Goal: Task Accomplishment & Management: Use online tool/utility

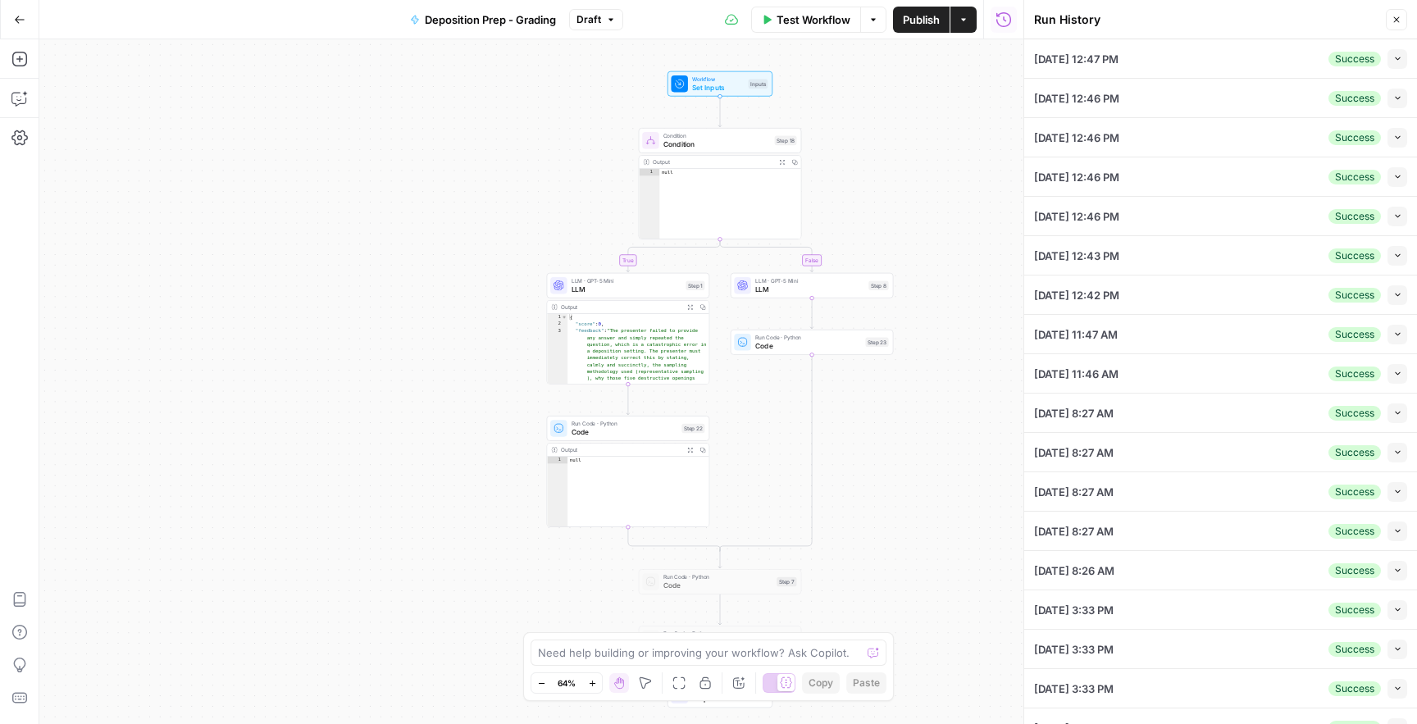
click at [19, 16] on icon "button" at bounding box center [19, 19] width 11 height 11
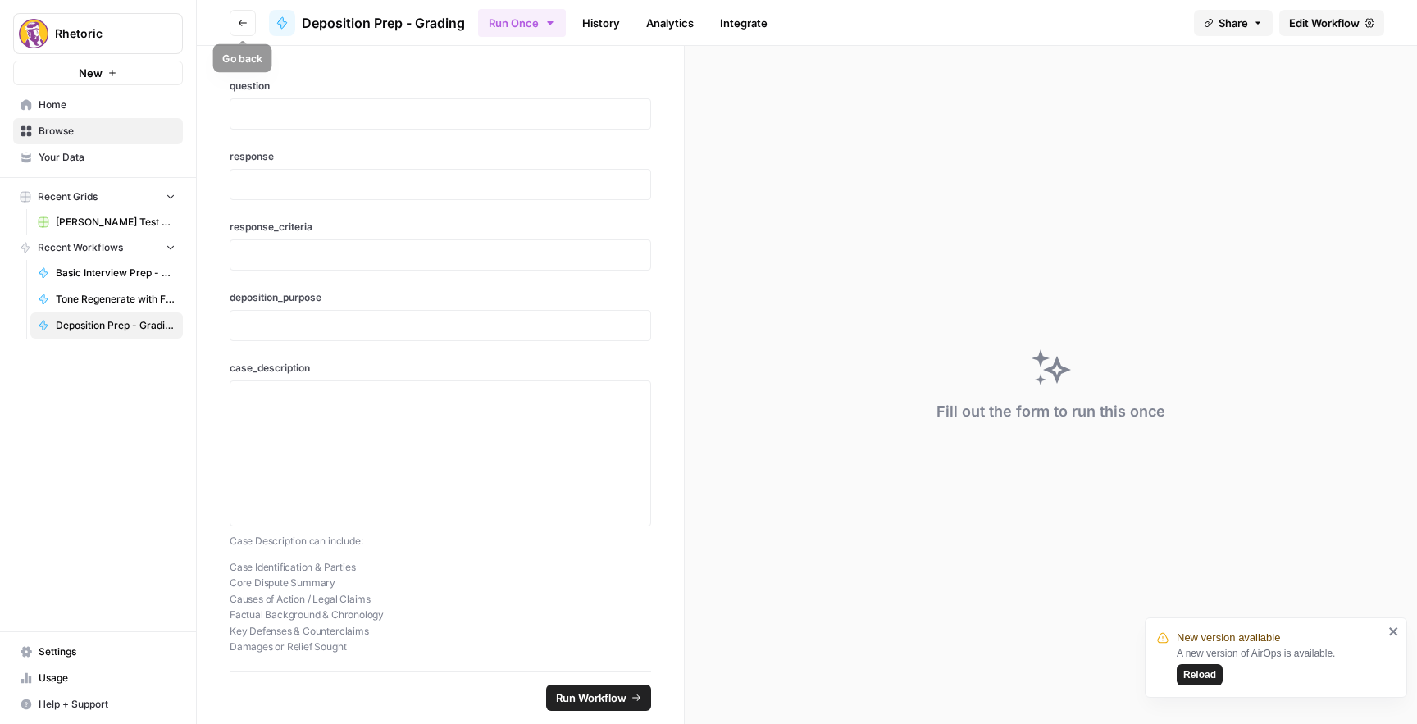
click at [246, 18] on icon "button" at bounding box center [243, 23] width 10 height 10
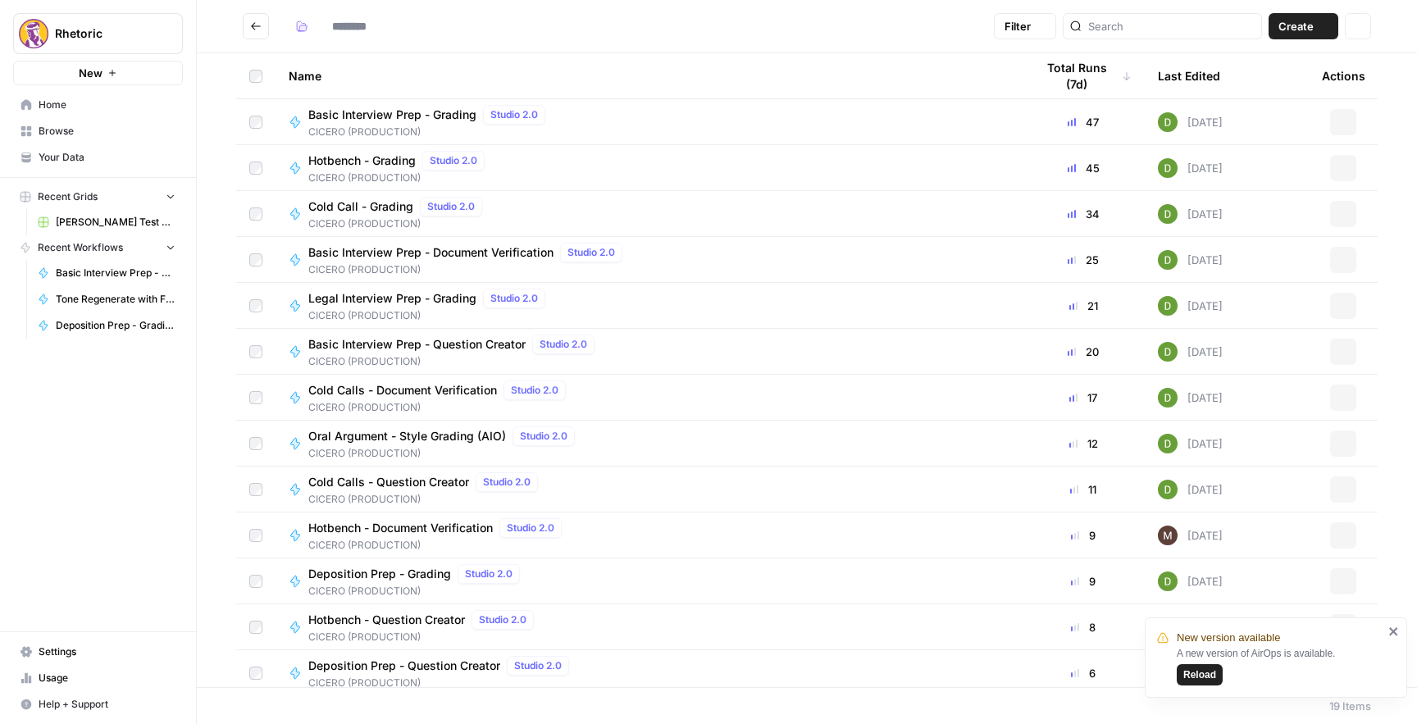
type input "**********"
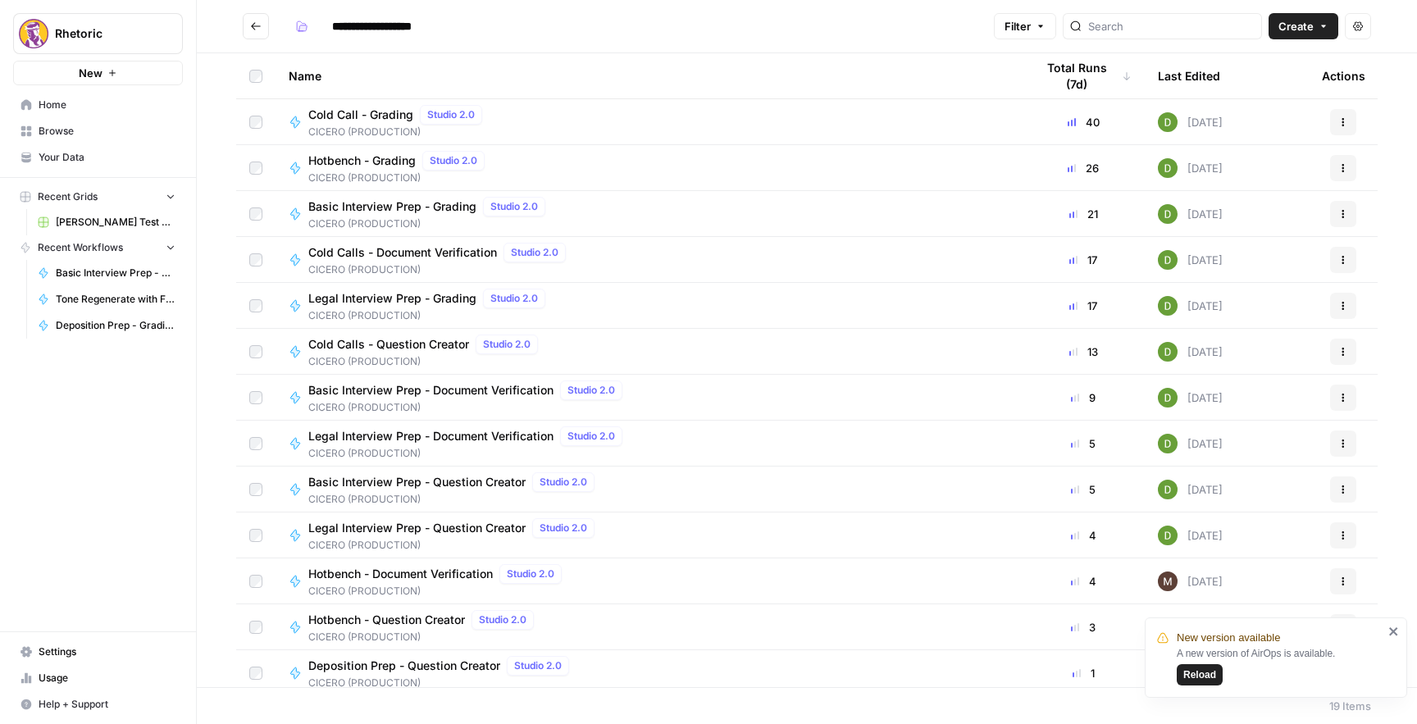
click at [253, 29] on icon "Go back" at bounding box center [256, 25] width 10 height 7
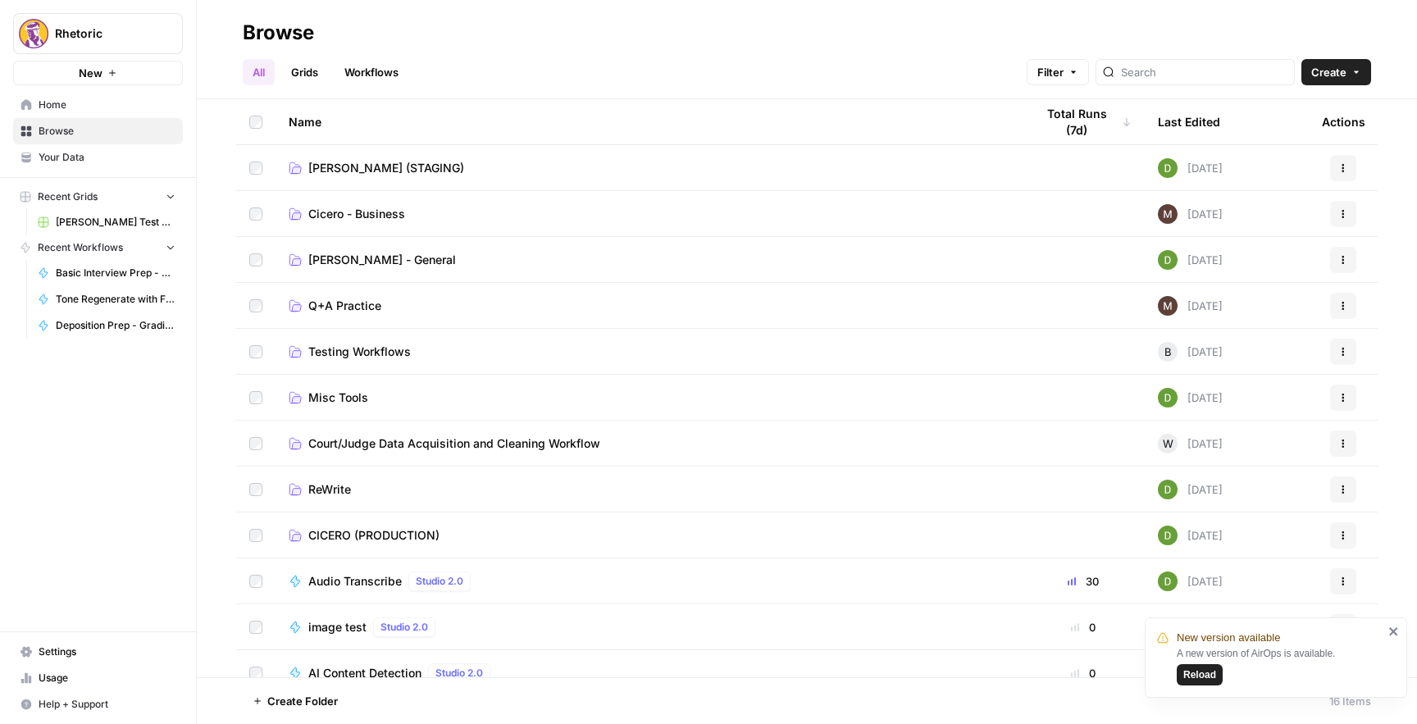
click at [354, 160] on span "[PERSON_NAME] (STAGING)" at bounding box center [386, 168] width 156 height 16
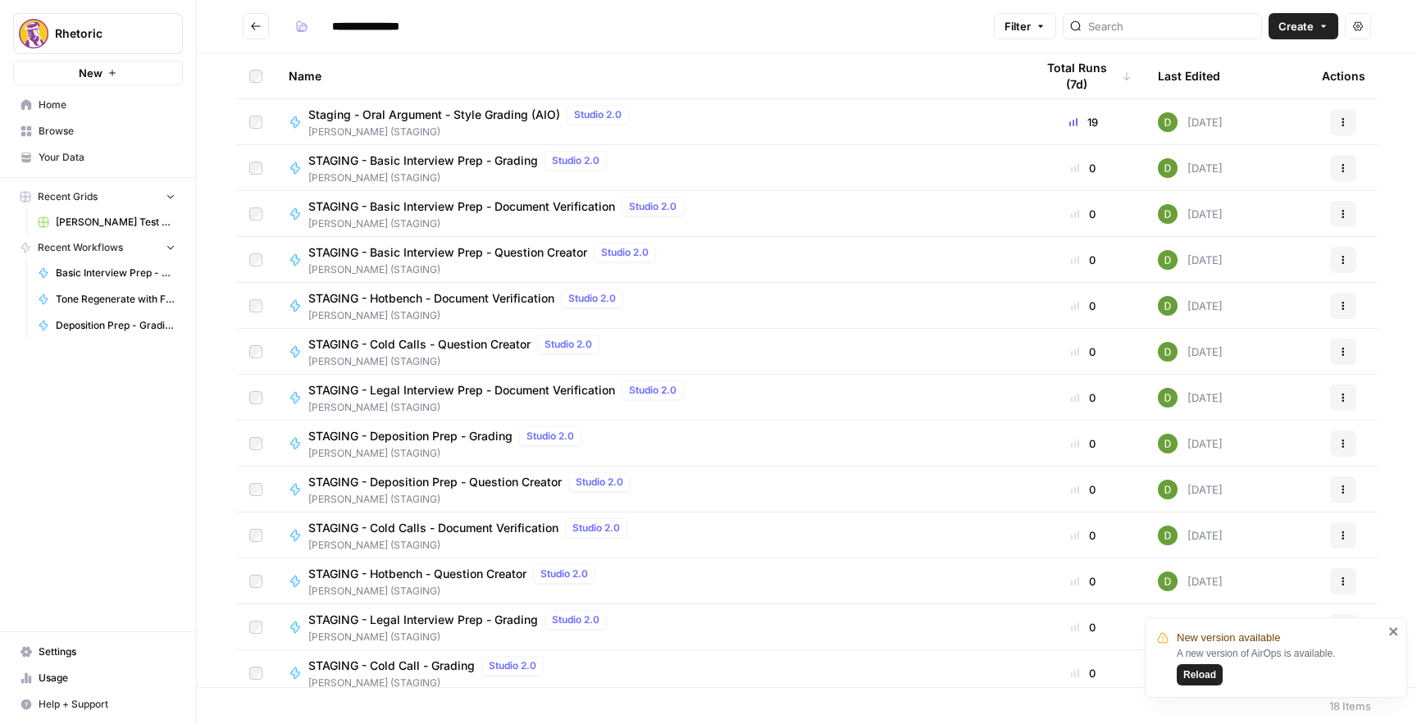
scroll to position [239, 0]
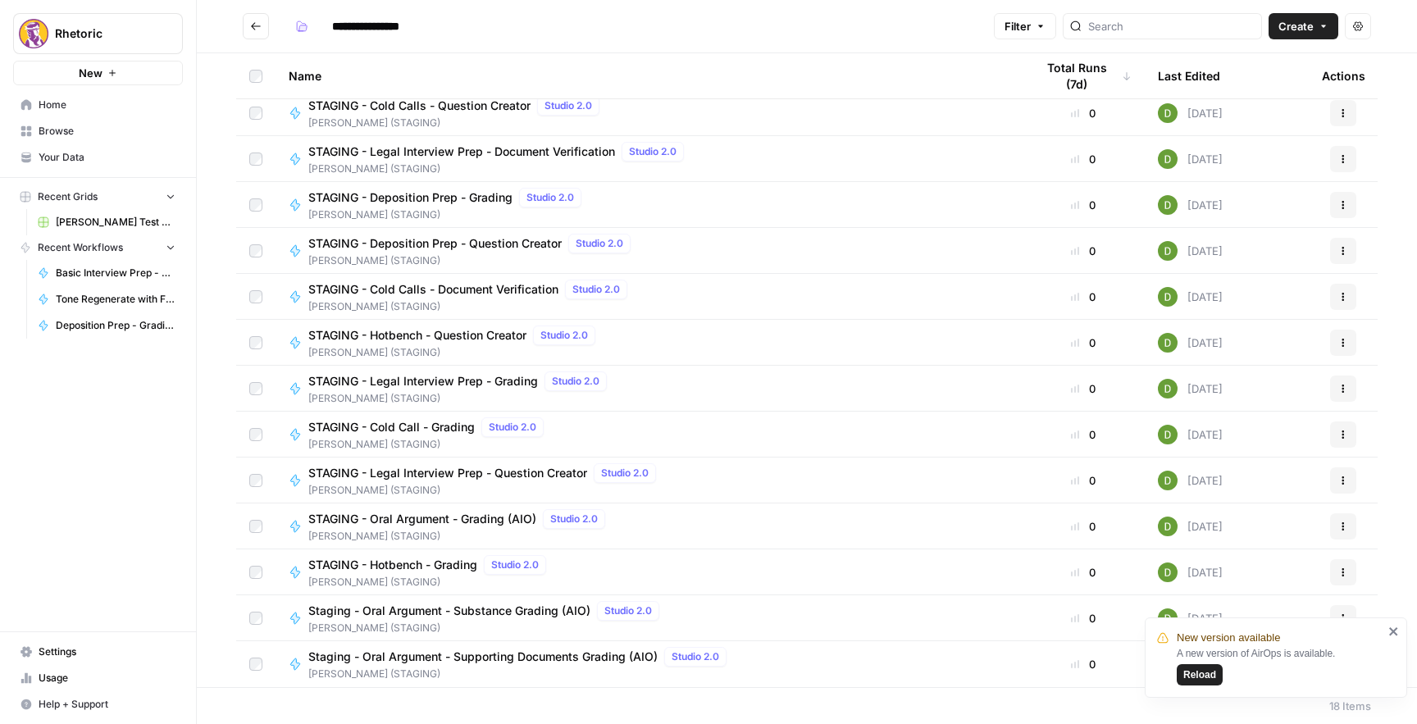
click at [1343, 528] on icon "button" at bounding box center [1344, 529] width 2 height 2
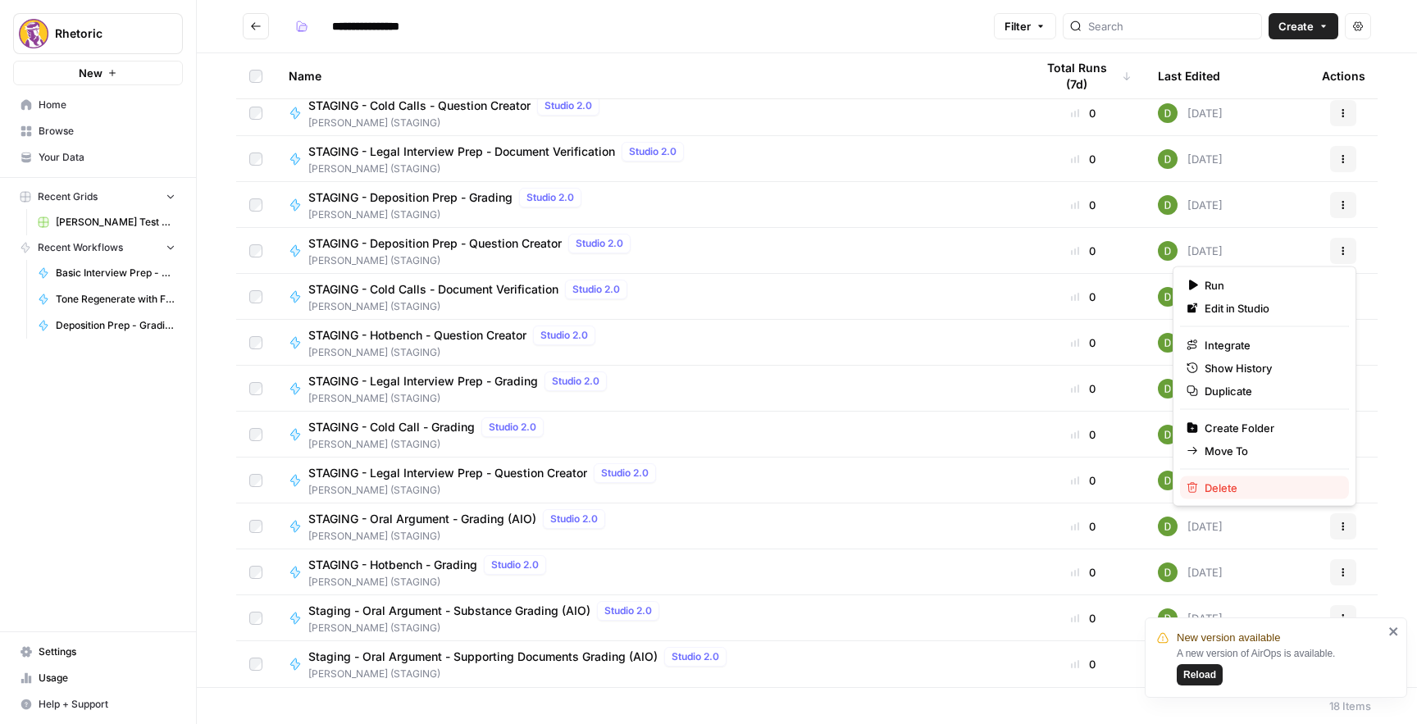
click at [1269, 482] on span "Delete" at bounding box center [1270, 488] width 131 height 16
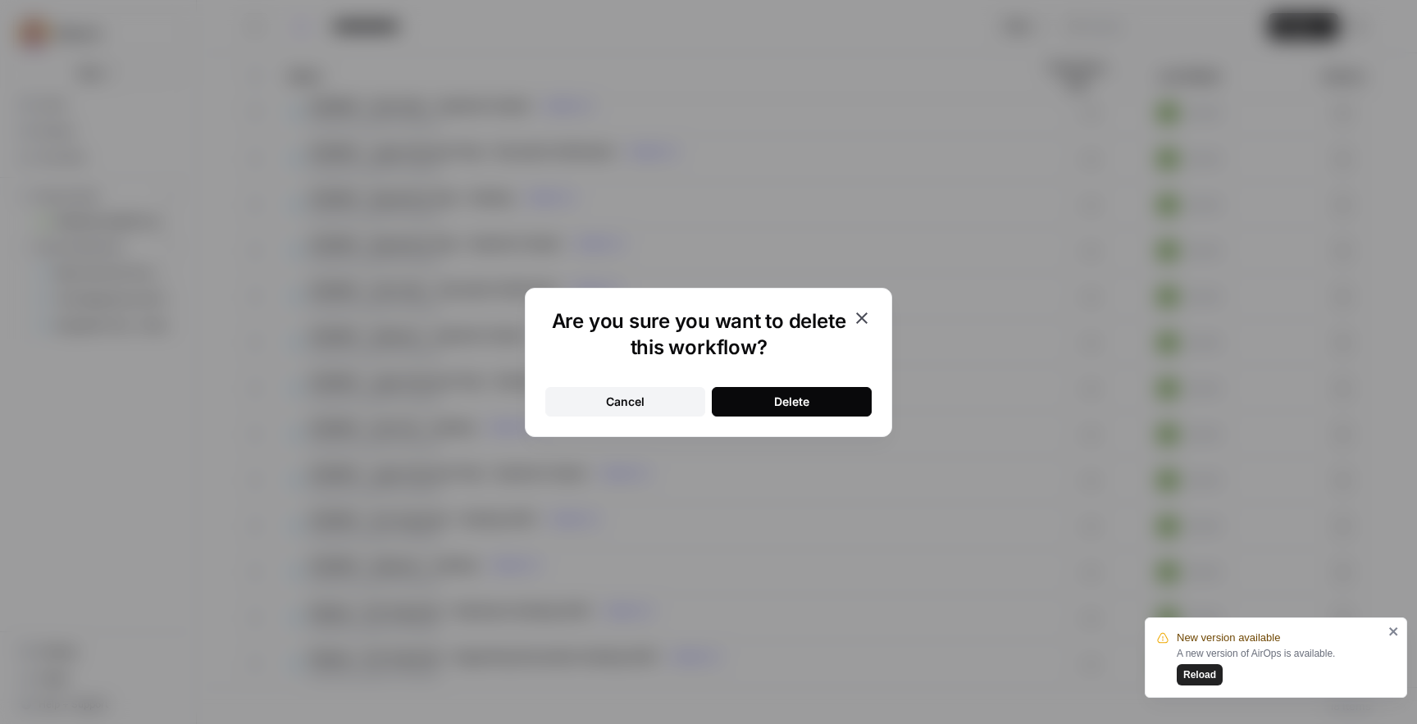
click at [821, 400] on button "Delete" at bounding box center [792, 402] width 160 height 30
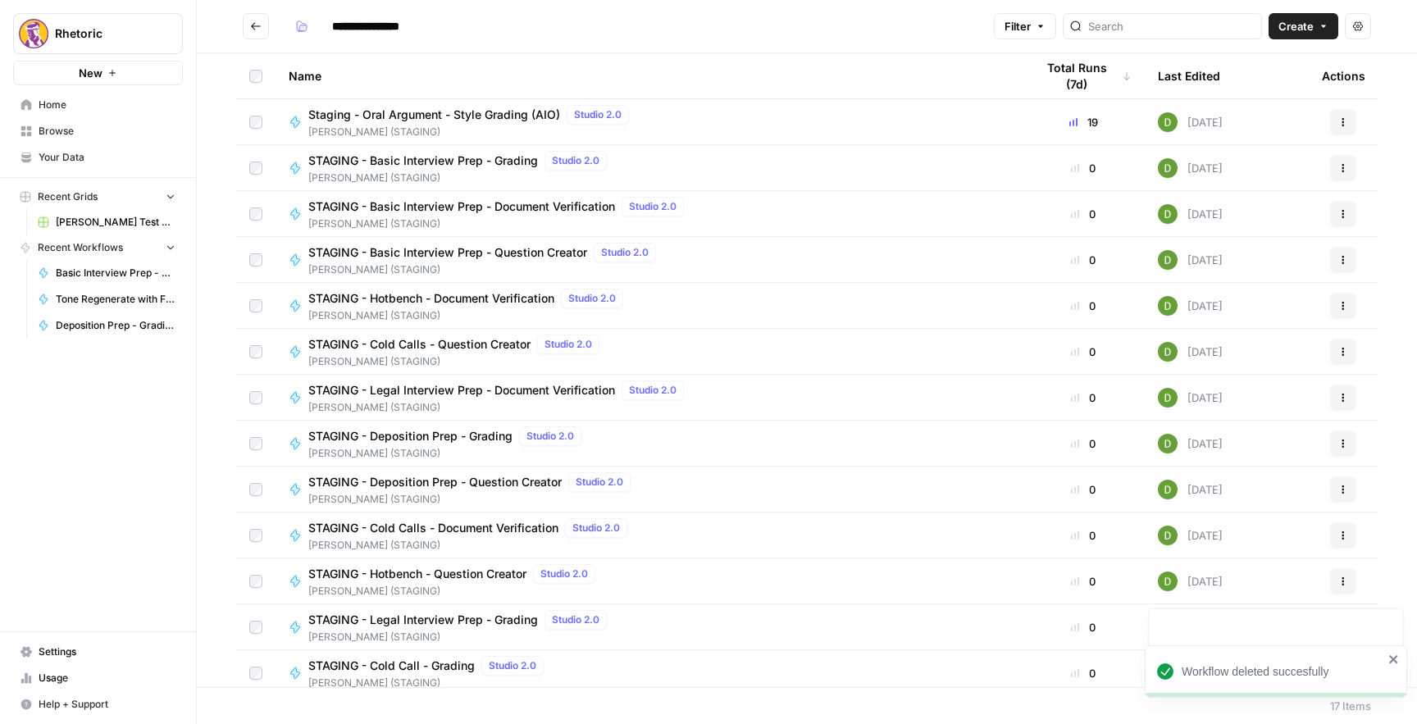
scroll to position [193, 0]
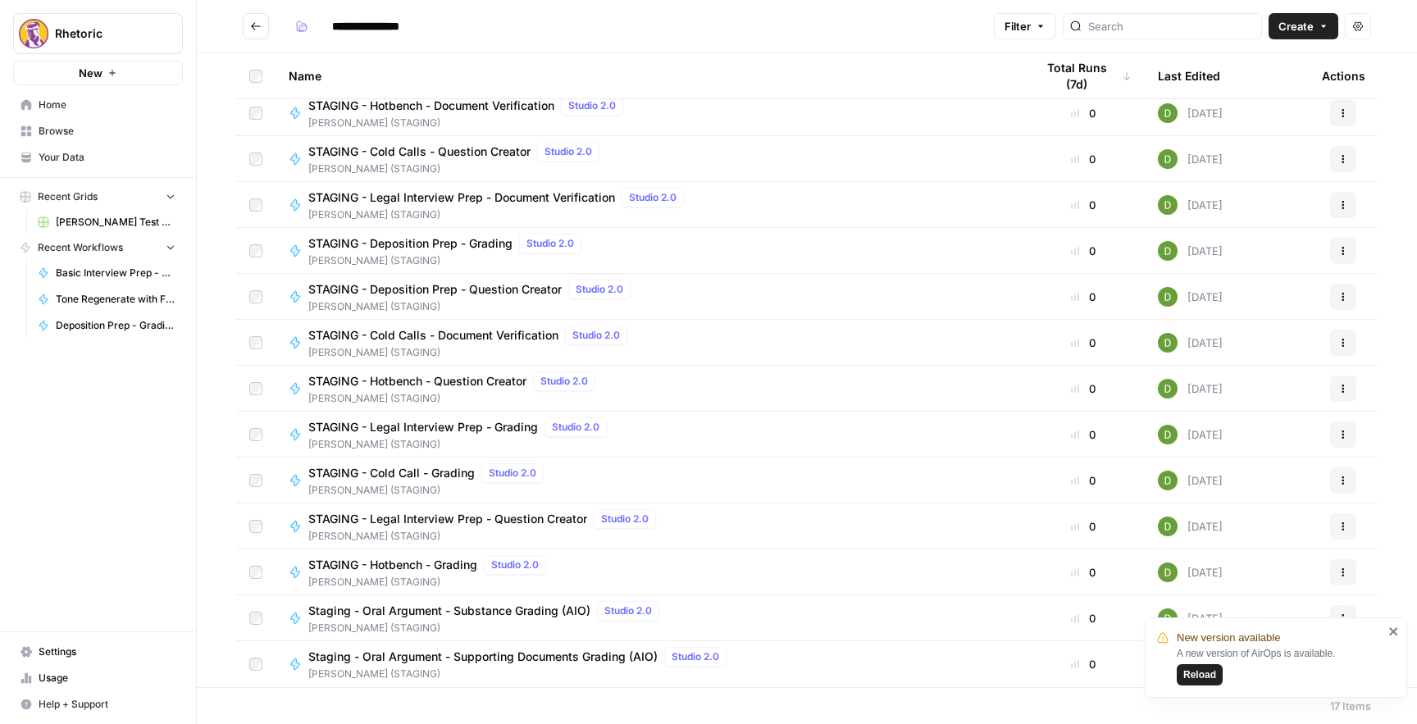
click at [540, 606] on span "Staging - Oral Argument - Substance Grading (AIO)" at bounding box center [449, 611] width 282 height 16
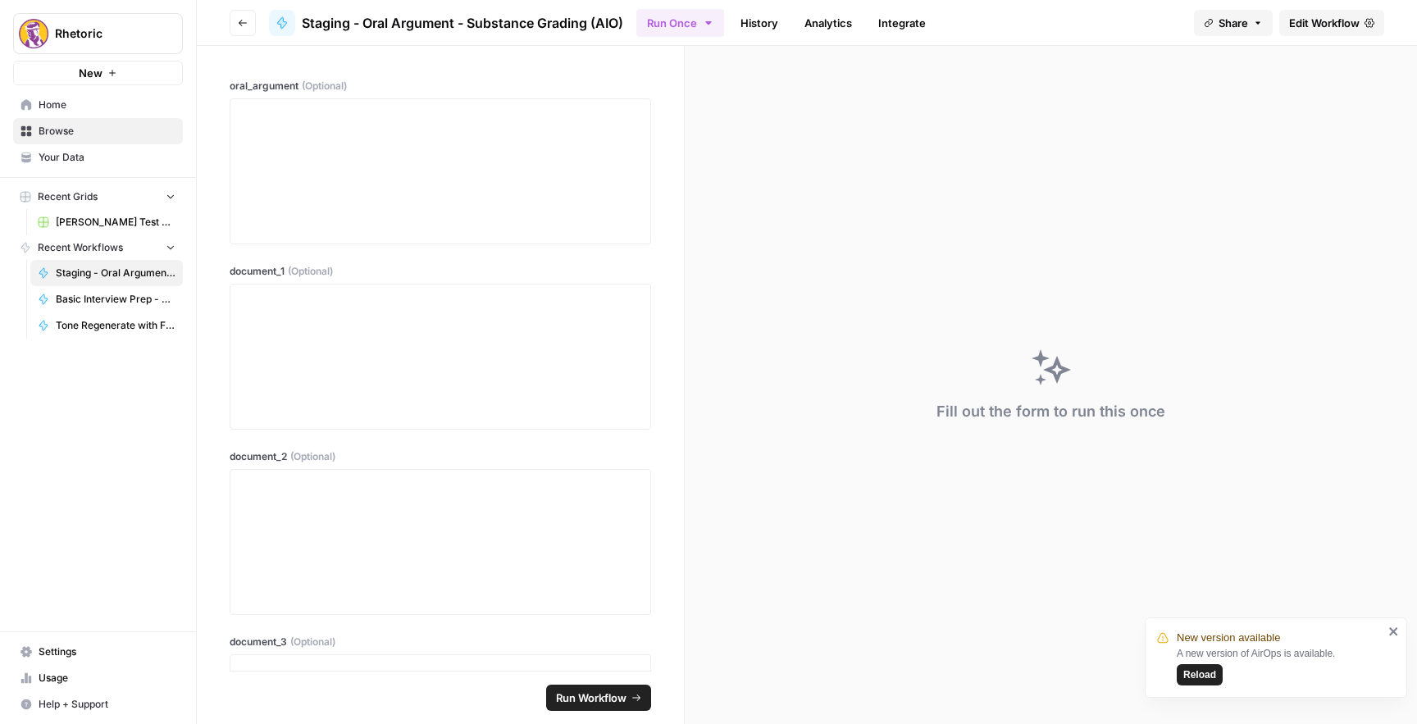
click at [1297, 30] on span "Edit Workflow" at bounding box center [1324, 23] width 71 height 16
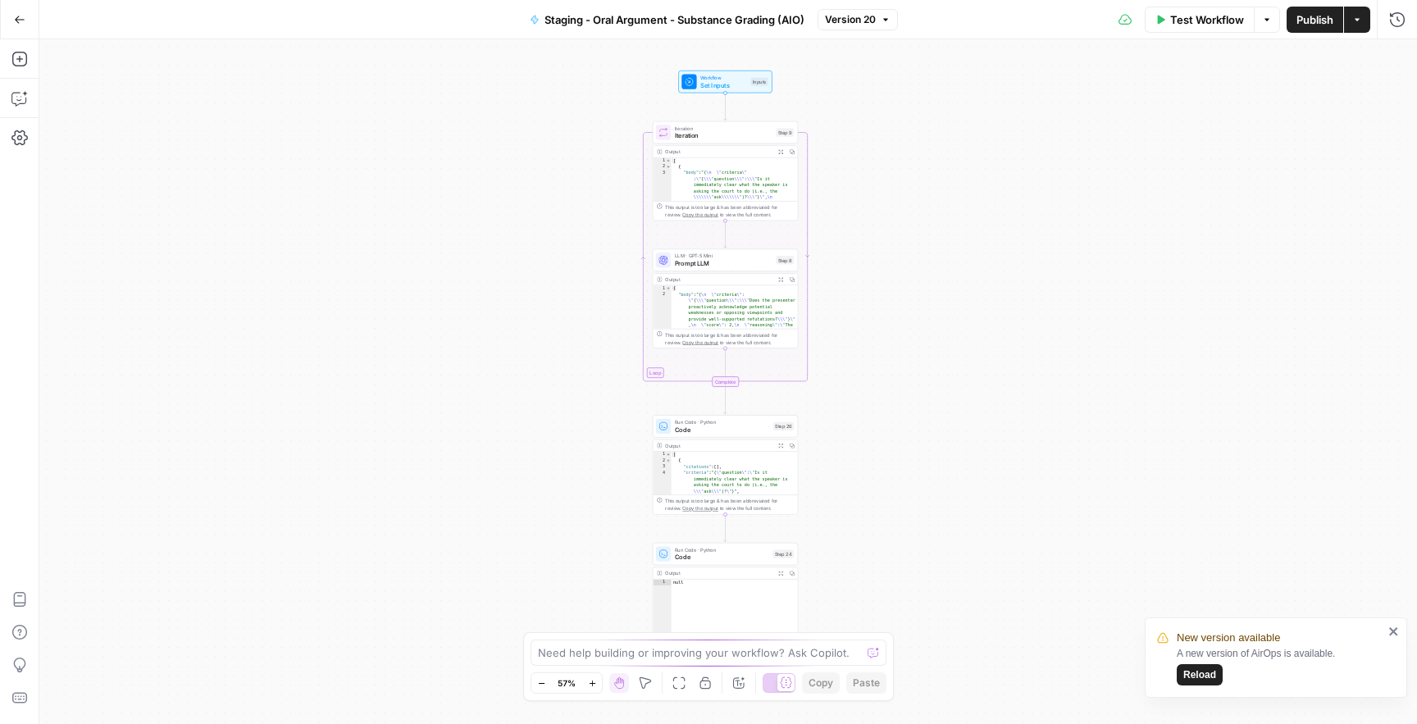
click at [596, 24] on span "Staging - Oral Argument - Substance Grading (AIO)" at bounding box center [675, 19] width 260 height 16
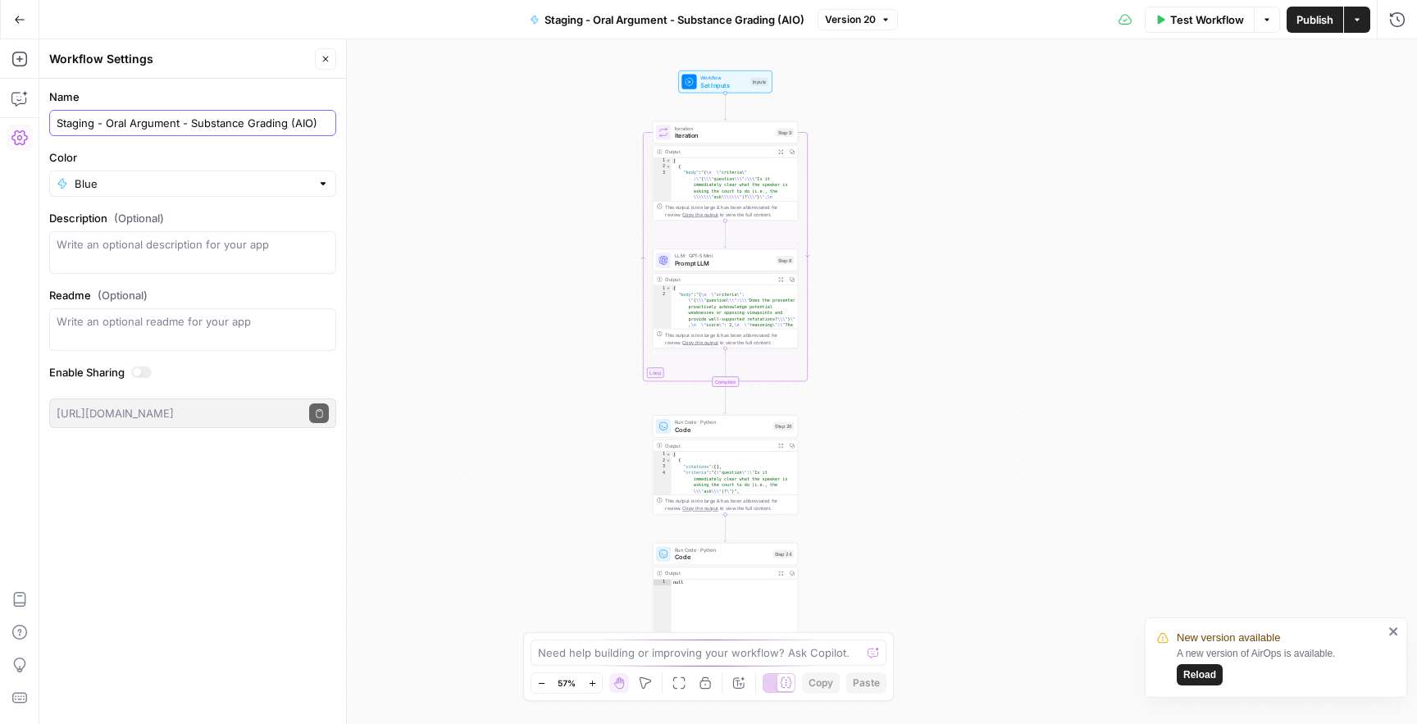
drag, startPoint x: 95, startPoint y: 125, endPoint x: 40, endPoint y: 124, distance: 55.0
click at [40, 124] on form "Name Staging - Oral Argument - Substance Grading (AIO) Color Blue Description (…" at bounding box center [192, 258] width 307 height 359
type input "STAGING - Oral Argument - Substance Grading (AIO)"
click at [1311, 16] on span "Publish" at bounding box center [1315, 19] width 37 height 16
click at [20, 25] on button "Go Back" at bounding box center [20, 20] width 30 height 30
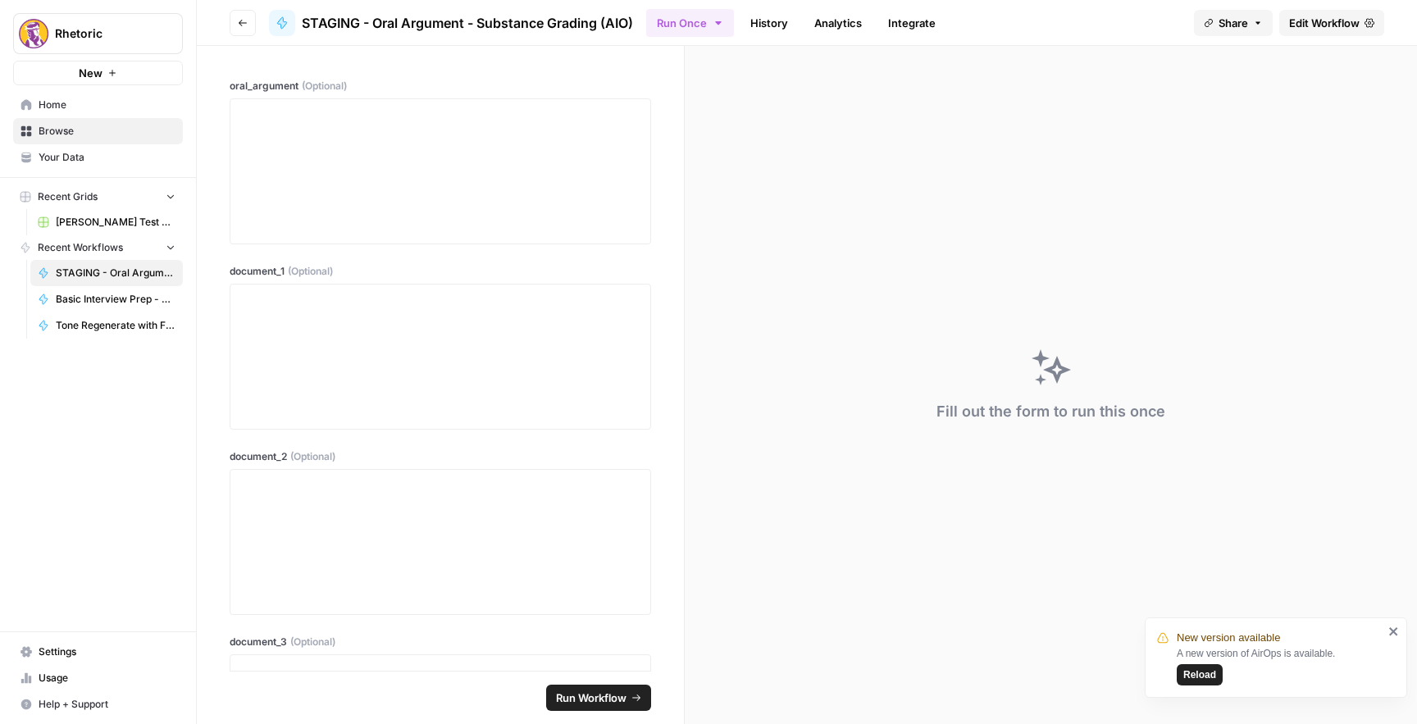
click at [254, 17] on button "Go back" at bounding box center [243, 23] width 26 height 26
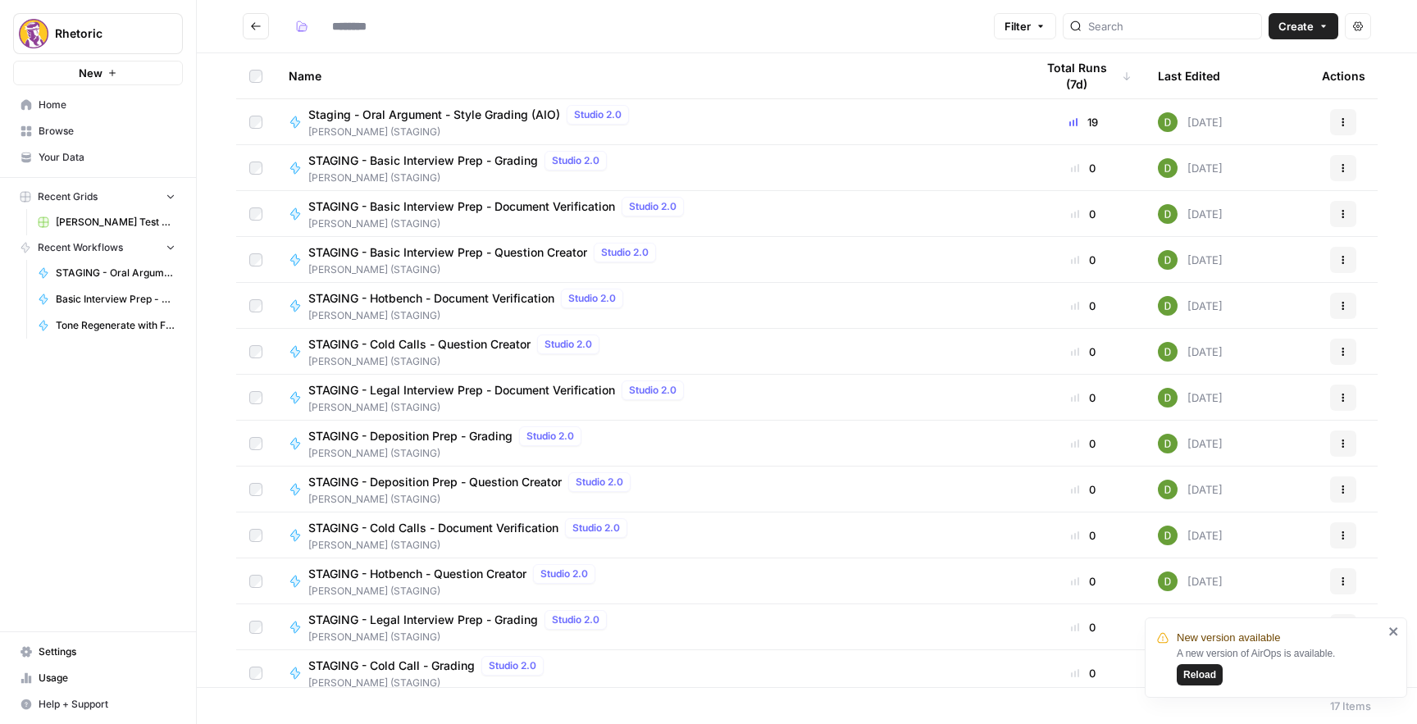
type input "**********"
click at [403, 112] on span "Staging - Oral Argument - Style Grading (AIO)" at bounding box center [434, 115] width 252 height 16
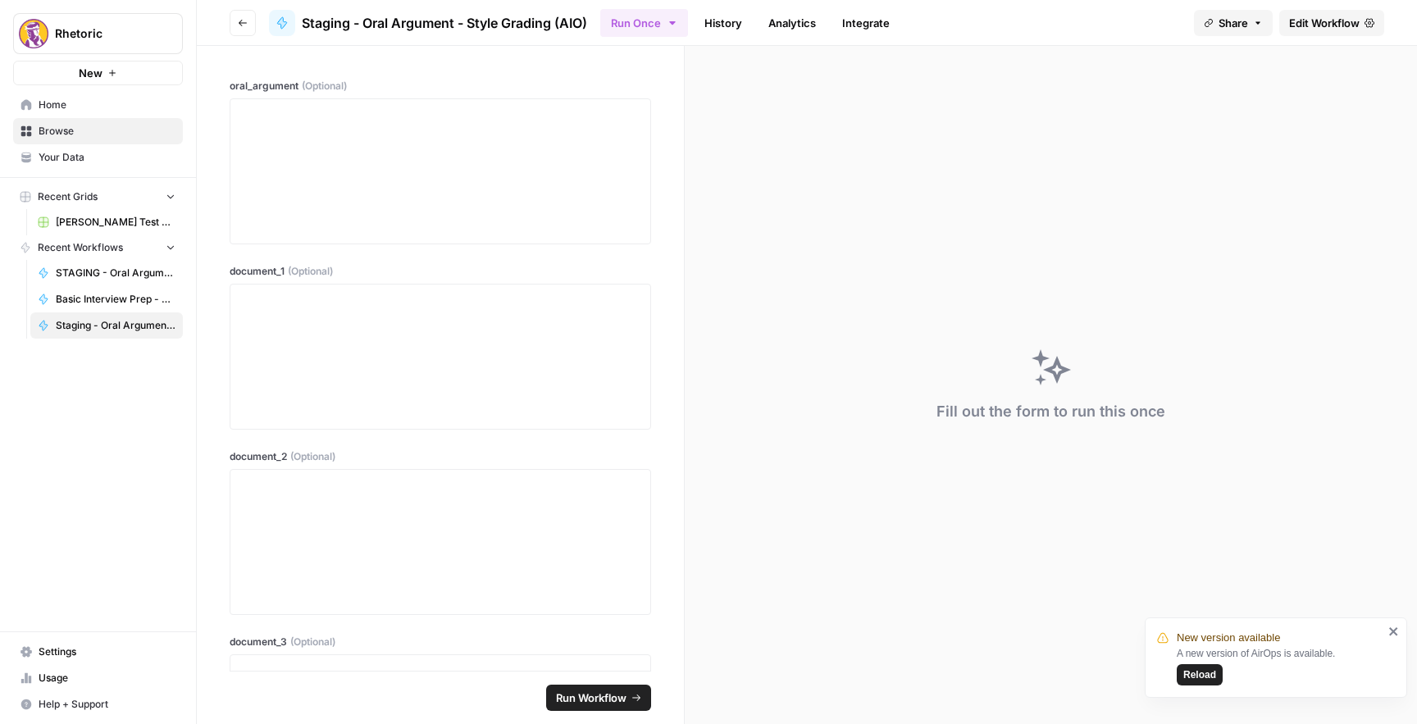
click at [1335, 22] on span "Edit Workflow" at bounding box center [1324, 23] width 71 height 16
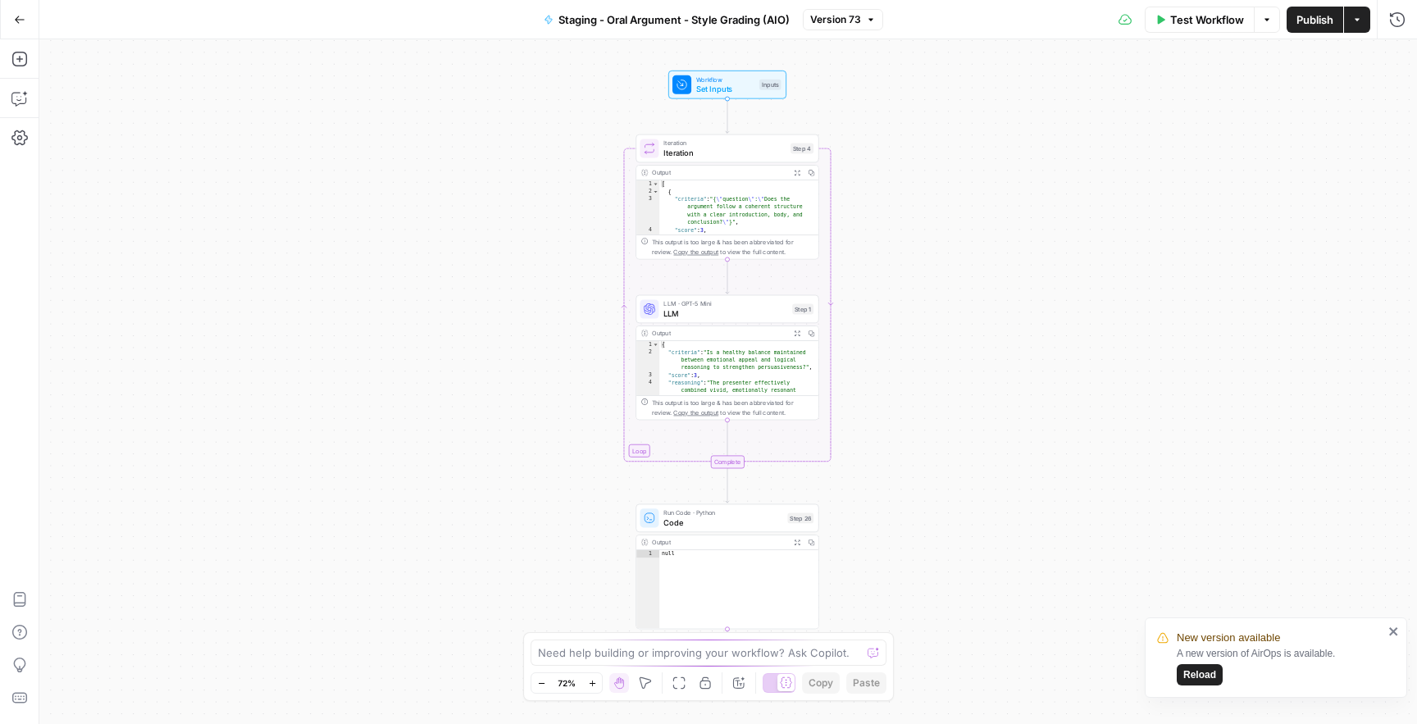
click at [594, 24] on span "Staging - Oral Argument - Style Grading (AIO)" at bounding box center [674, 19] width 231 height 16
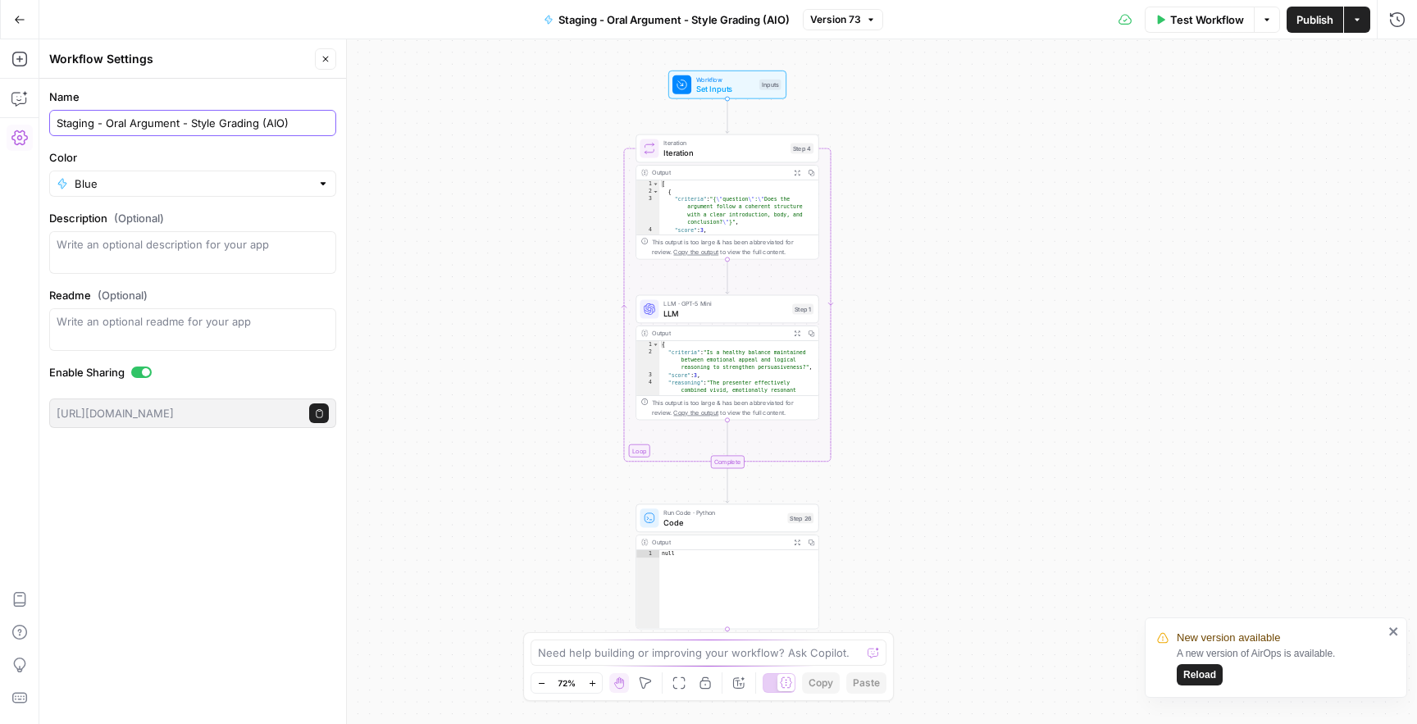
drag, startPoint x: 93, startPoint y: 121, endPoint x: 59, endPoint y: 121, distance: 33.6
click at [59, 121] on input "Staging - Oral Argument - Style Grading (AIO)" at bounding box center [193, 123] width 272 height 16
type input "STAGING - Oral Argument - Style Grading (AIO)"
click at [1317, 16] on span "Publish" at bounding box center [1315, 19] width 37 height 16
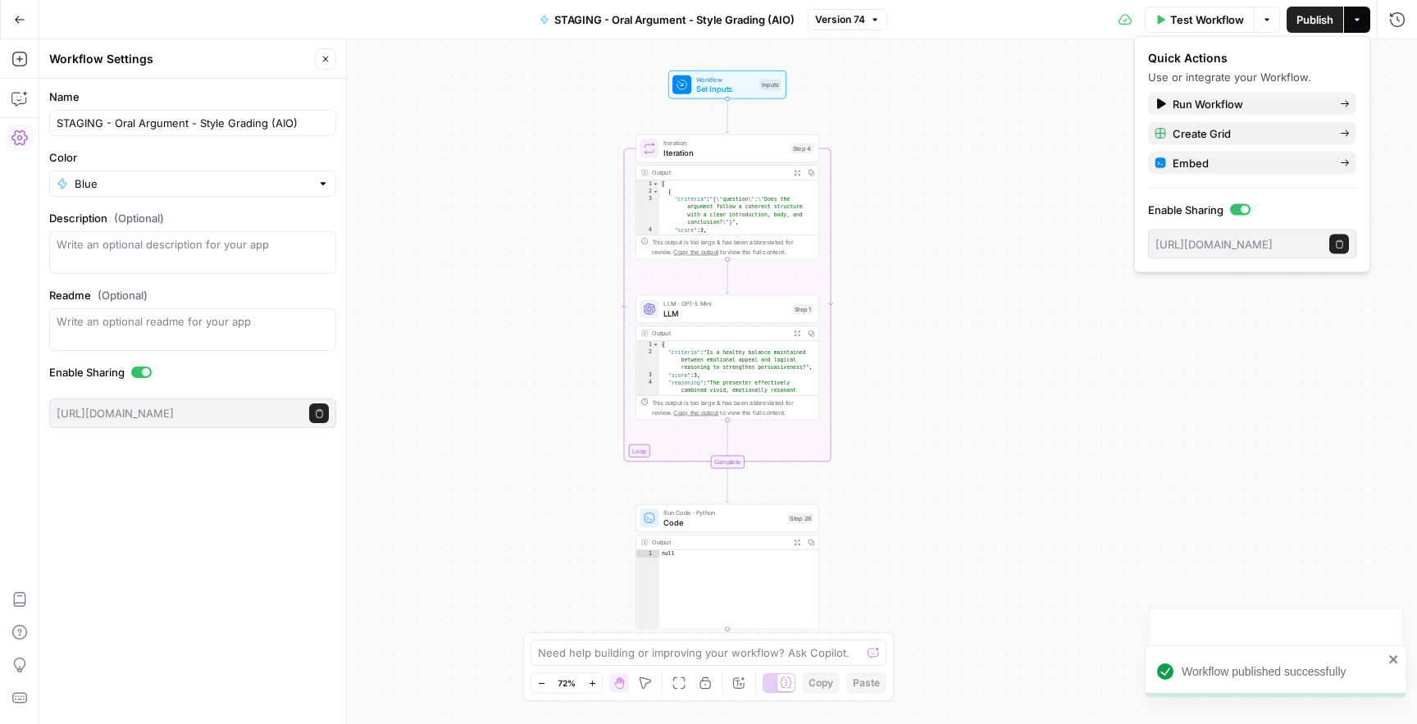
click at [20, 19] on icon "button" at bounding box center [20, 19] width 10 height 7
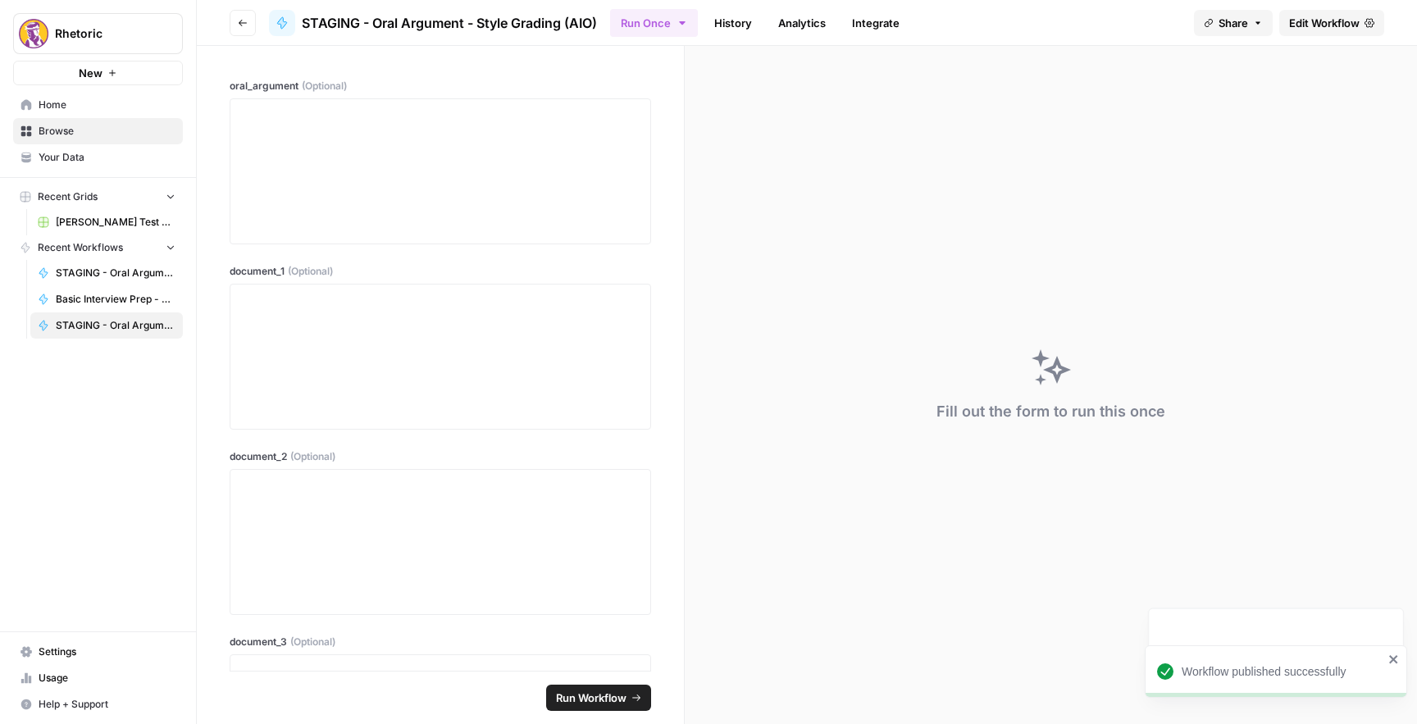
click at [241, 30] on div "Close sidebar" at bounding box center [259, 33] width 66 height 16
click at [245, 16] on button "Go back" at bounding box center [243, 23] width 26 height 26
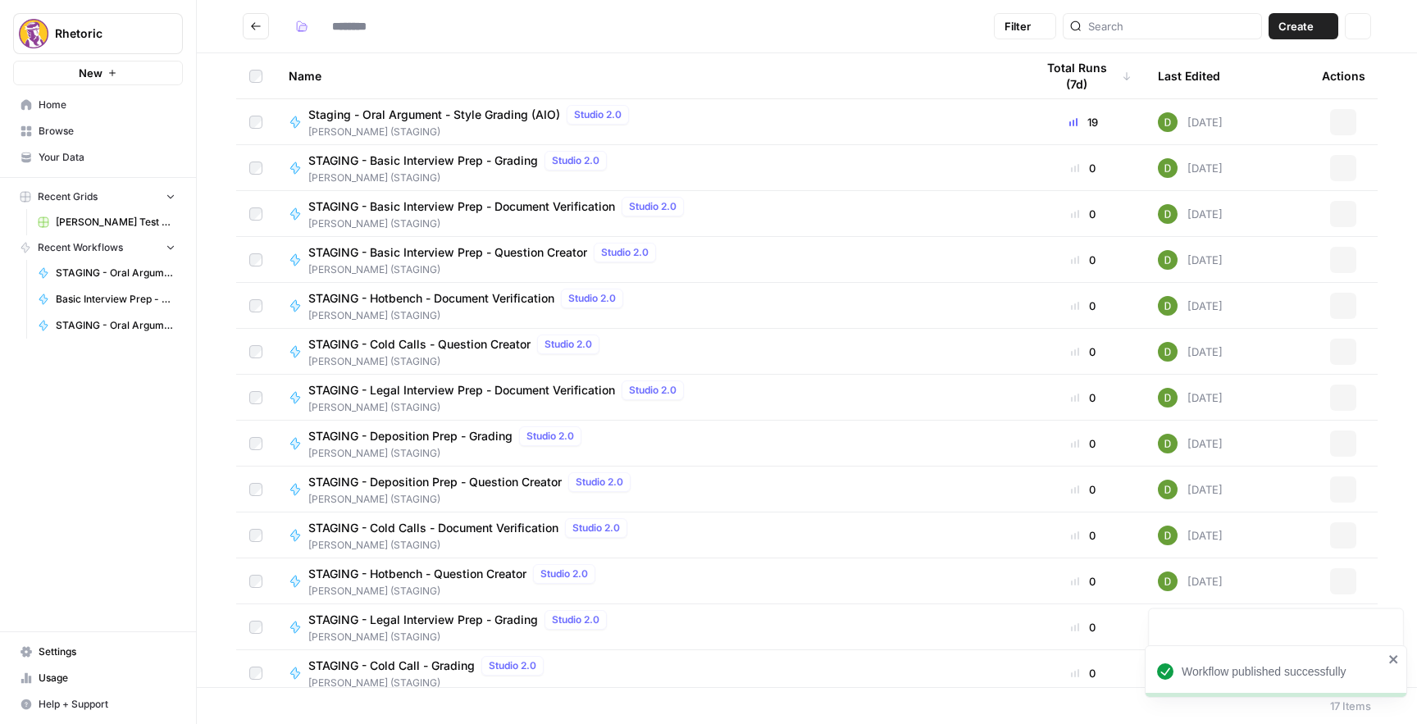
type input "**********"
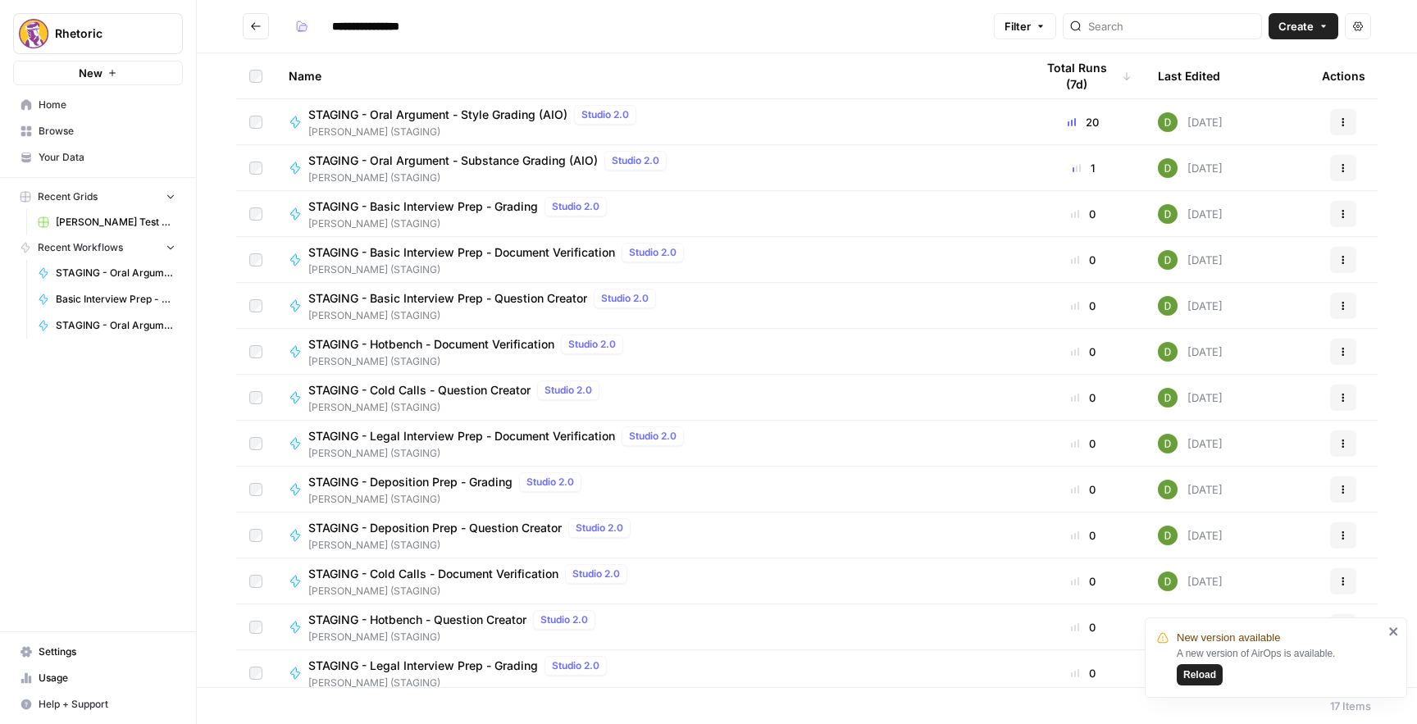
scroll to position [193, 0]
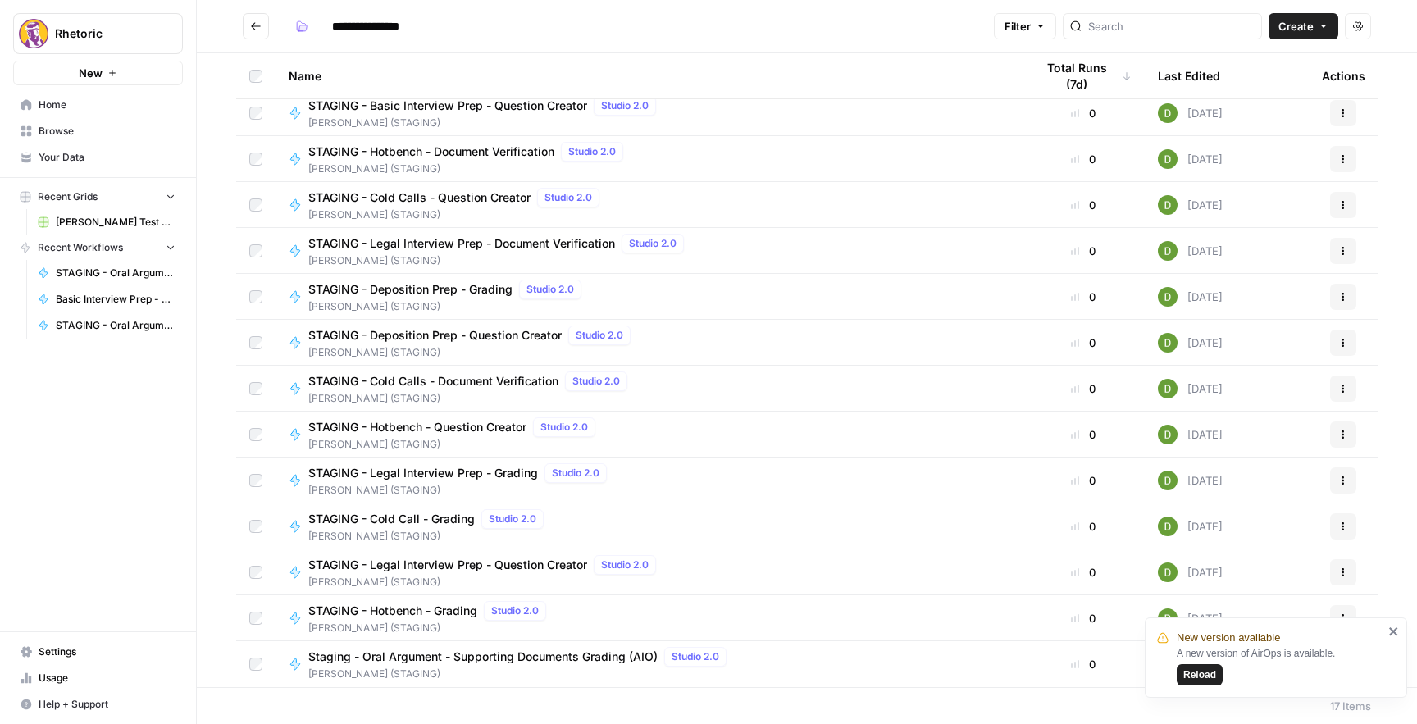
click at [493, 656] on span "Staging - Oral Argument - Supporting Documents Grading (AIO)" at bounding box center [482, 657] width 349 height 16
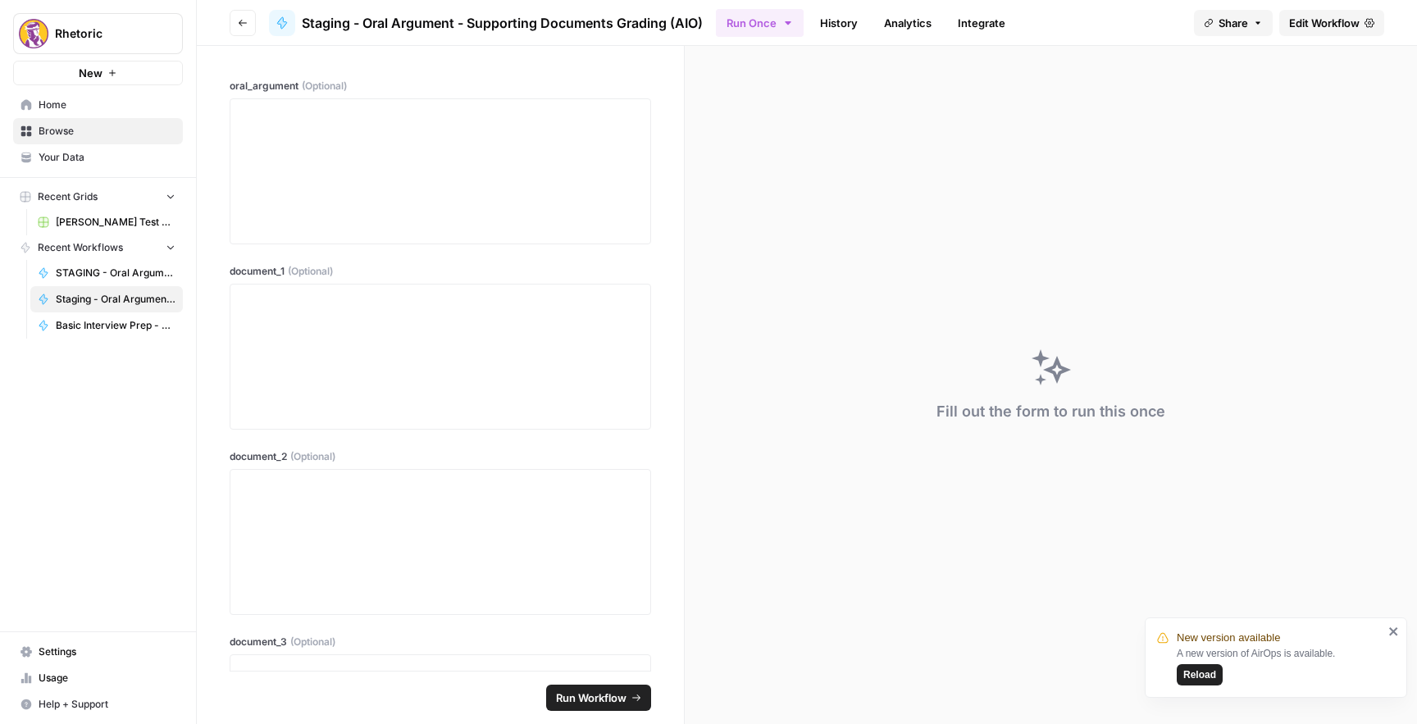
click at [1308, 15] on span "Edit Workflow" at bounding box center [1324, 23] width 71 height 16
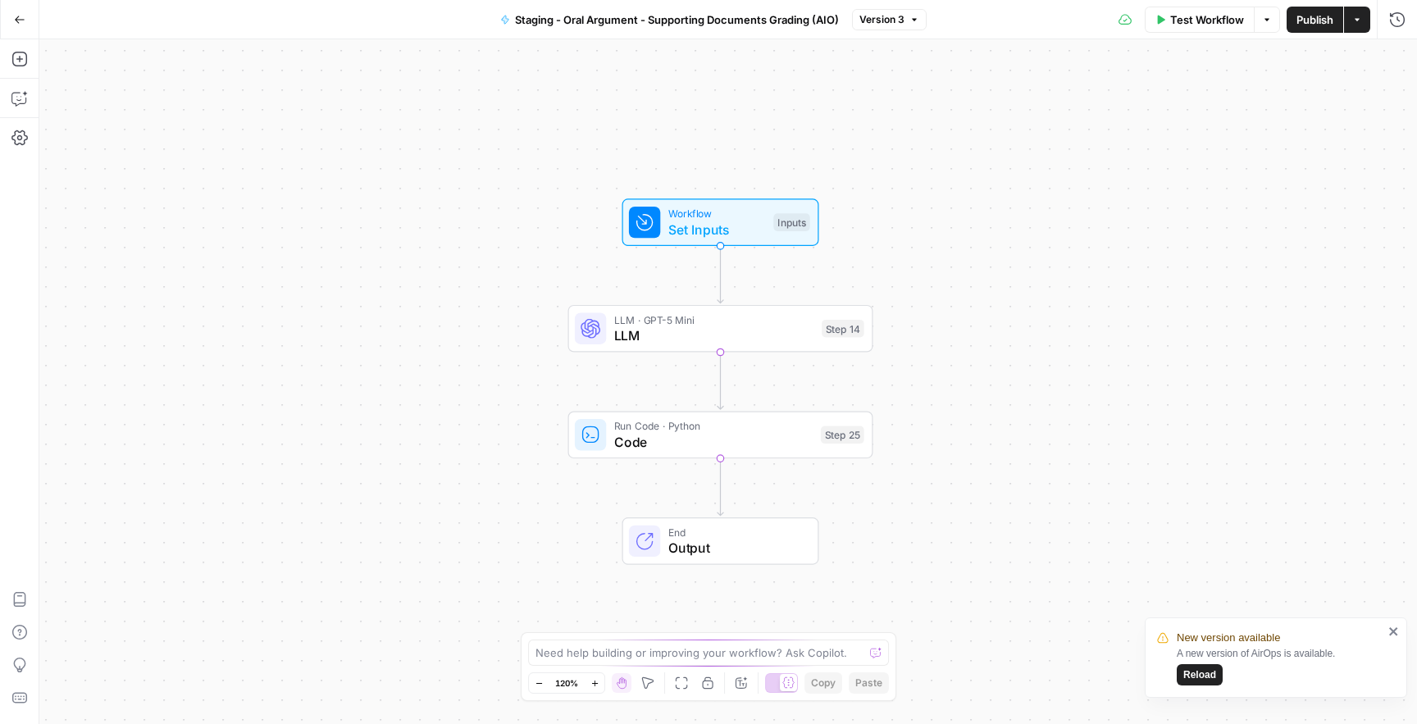
click at [679, 25] on span "Staging - Oral Argument - Supporting Documents Grading (AIO)" at bounding box center [677, 19] width 324 height 16
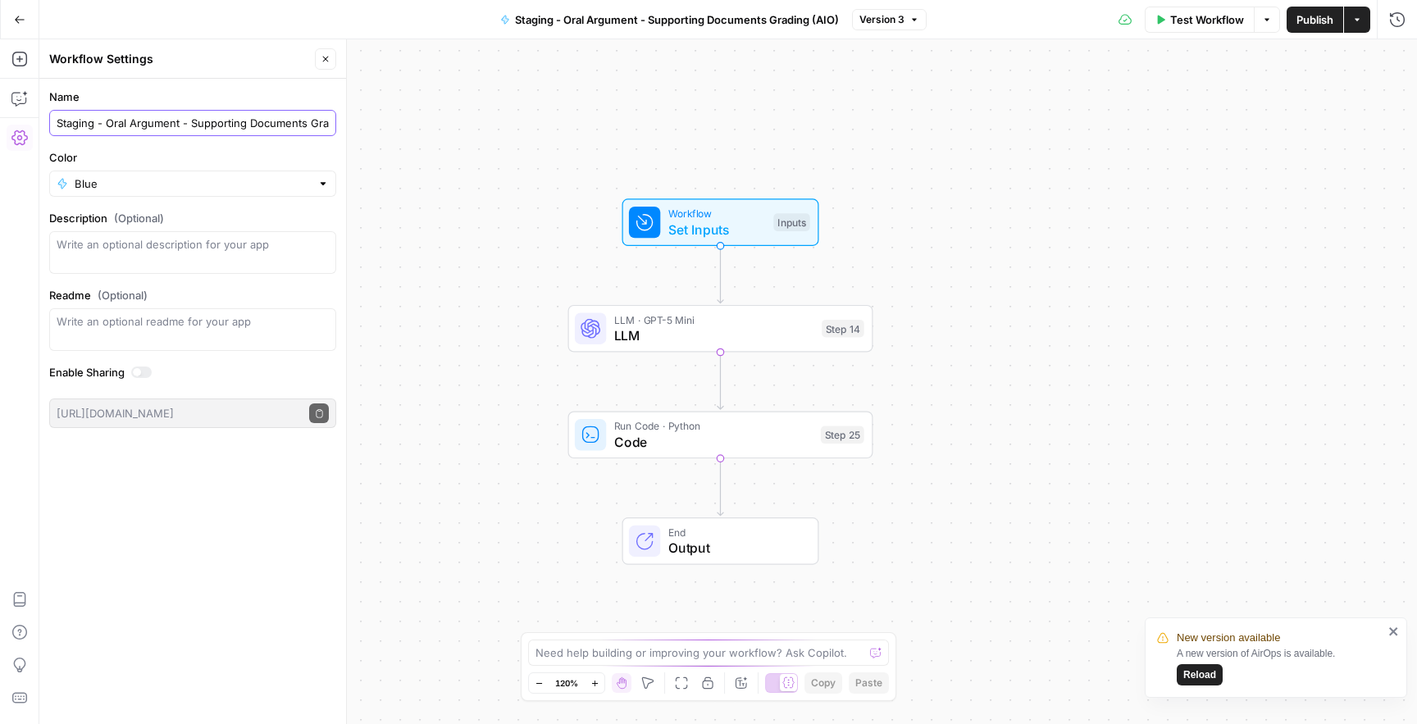
drag, startPoint x: 94, startPoint y: 126, endPoint x: 52, endPoint y: 131, distance: 42.2
click at [52, 131] on div "Staging - Oral Argument - Supporting Documents Grading (AIO)" at bounding box center [192, 123] width 287 height 26
click at [77, 124] on input "Staging - Oral Argument - Supporting Documents Grading (AIO)" at bounding box center [193, 123] width 272 height 16
drag, startPoint x: 95, startPoint y: 126, endPoint x: 63, endPoint y: 126, distance: 32.0
click at [63, 126] on input "Staging - Oral Argument - Supporting Documents Grading (AIO)" at bounding box center [193, 123] width 272 height 16
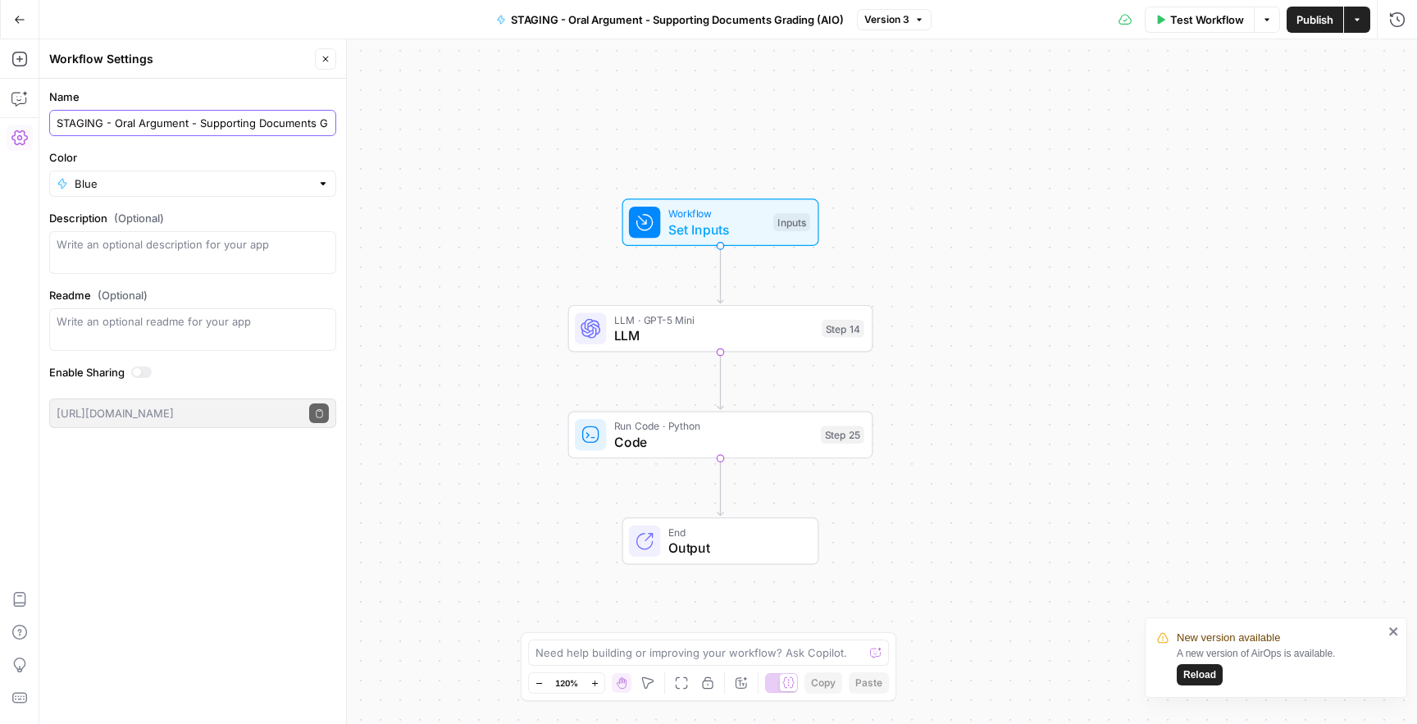
type input "STAGING - Oral Argument - Supporting Documents Grading (AIO)"
click at [512, 193] on div "Workflow Set Inputs Inputs LLM · GPT-5 Mini LLM Step 14 Run Code · Python Code …" at bounding box center [728, 381] width 1378 height 685
click at [1297, 21] on span "Publish" at bounding box center [1315, 19] width 37 height 16
click at [21, 17] on icon "button" at bounding box center [19, 19] width 11 height 11
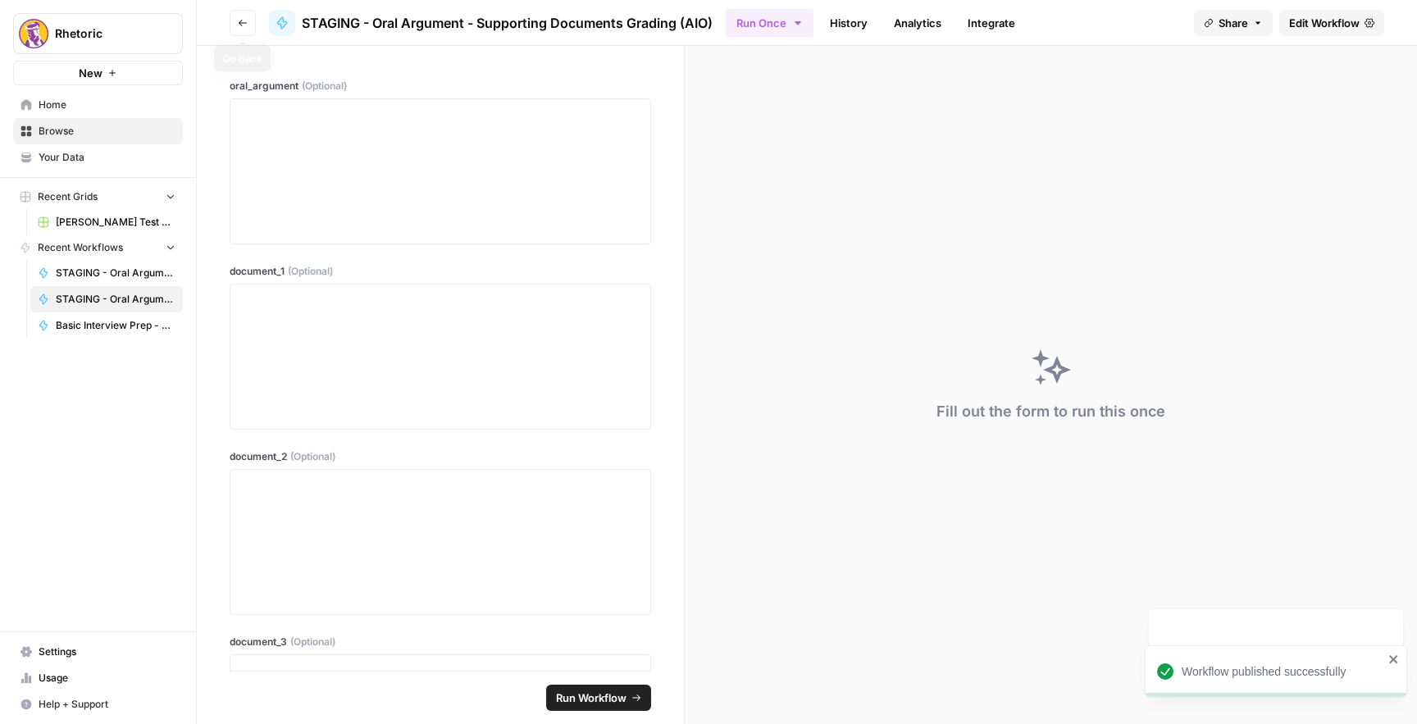
click at [234, 17] on button "Go back" at bounding box center [243, 23] width 26 height 26
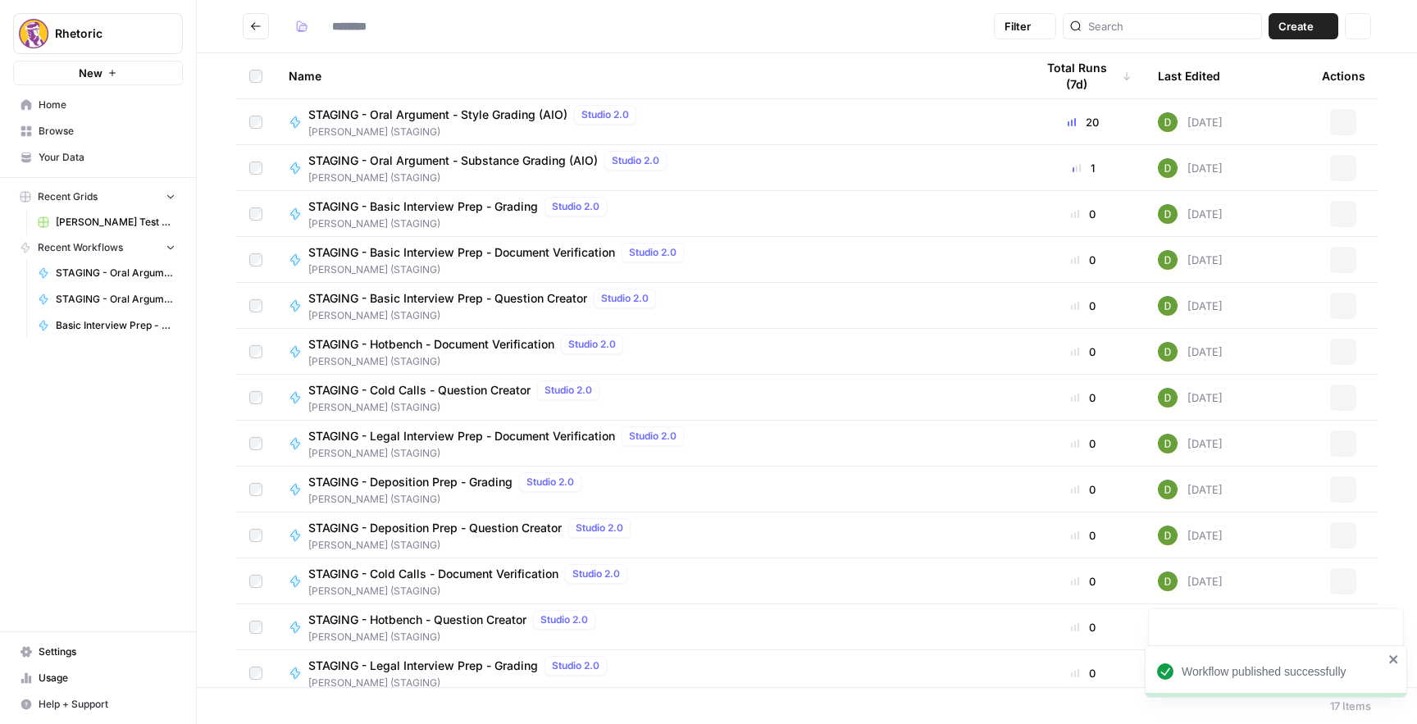
type input "**********"
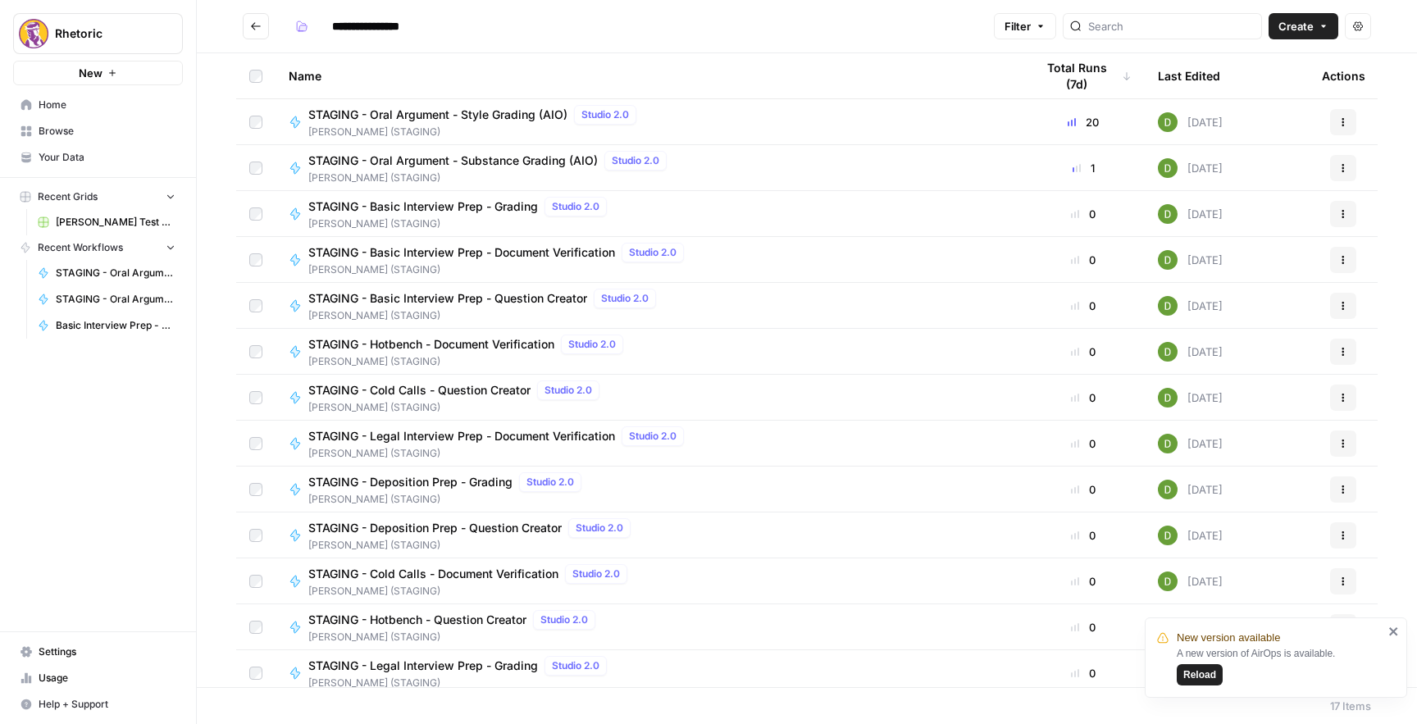
click at [255, 26] on icon "Go back" at bounding box center [255, 26] width 11 height 11
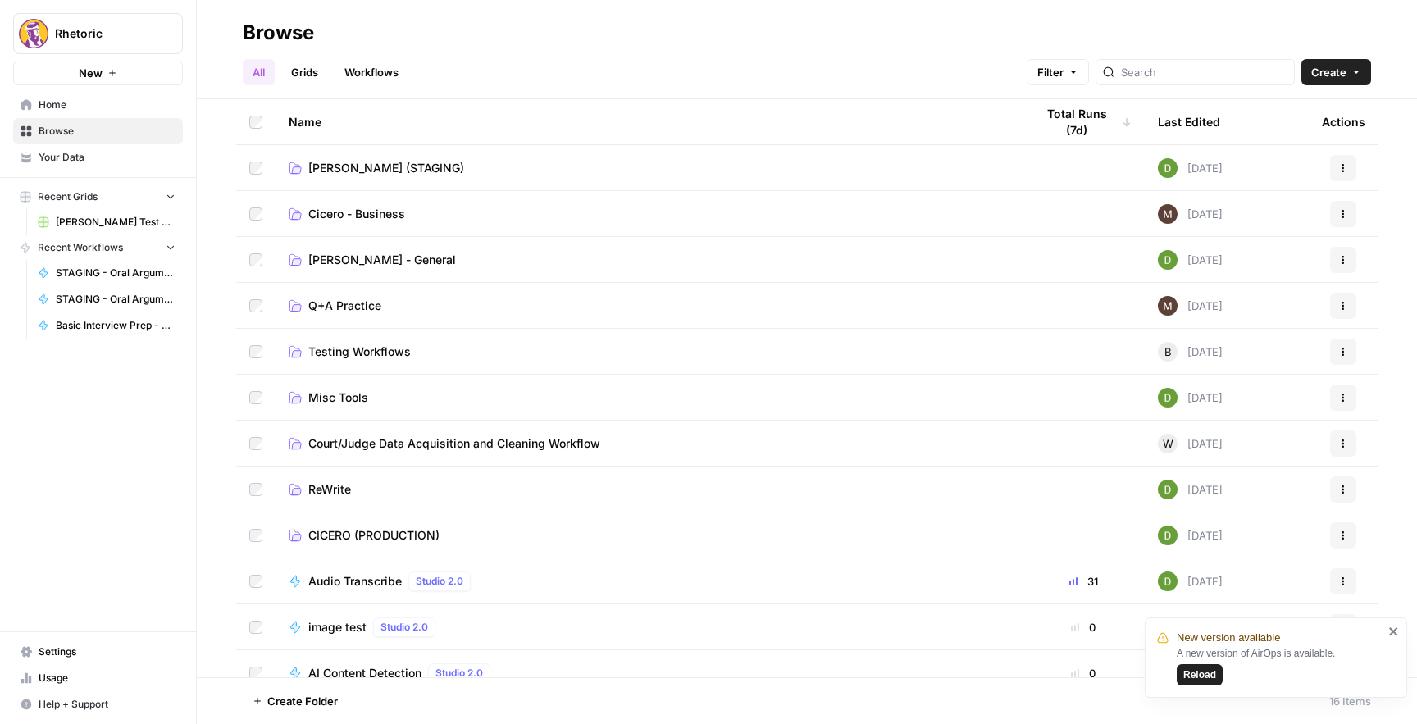
scroll to position [18, 0]
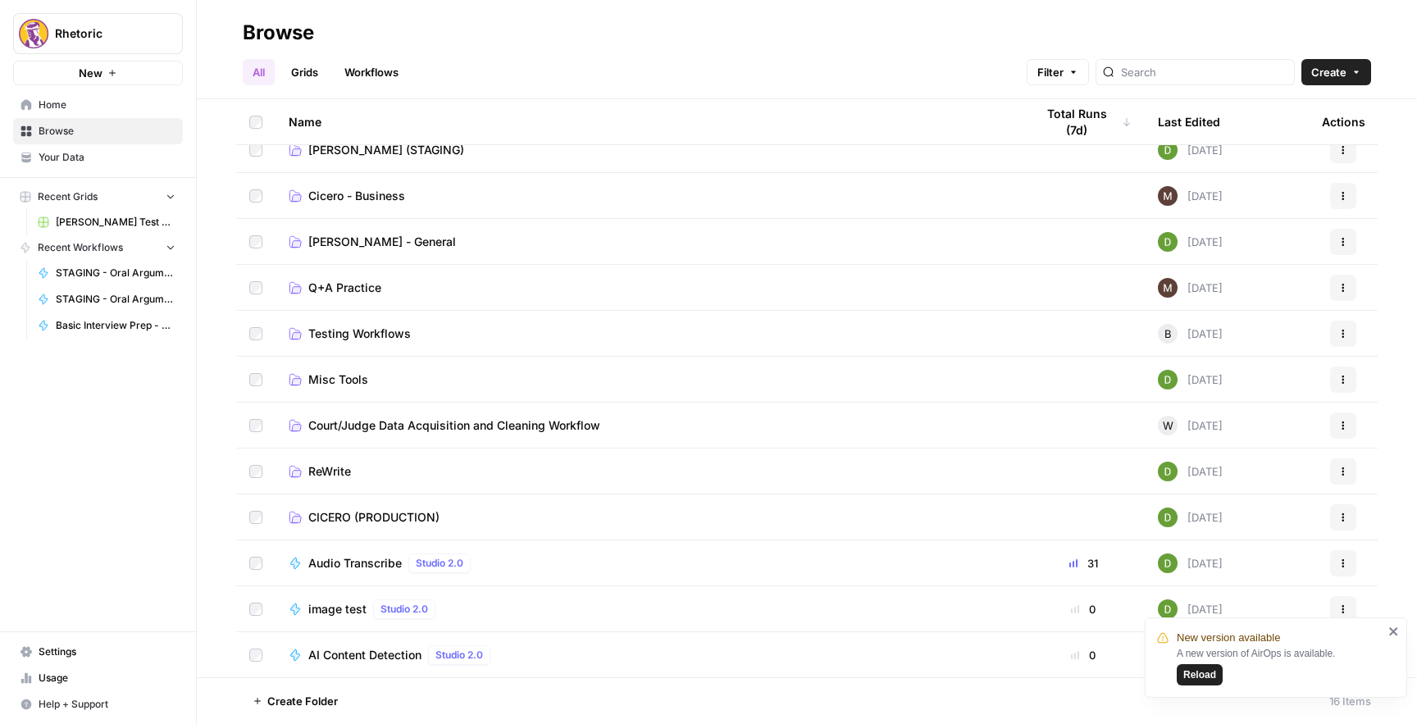
click at [367, 509] on span "CICERO (PRODUCTION)" at bounding box center [373, 517] width 131 height 16
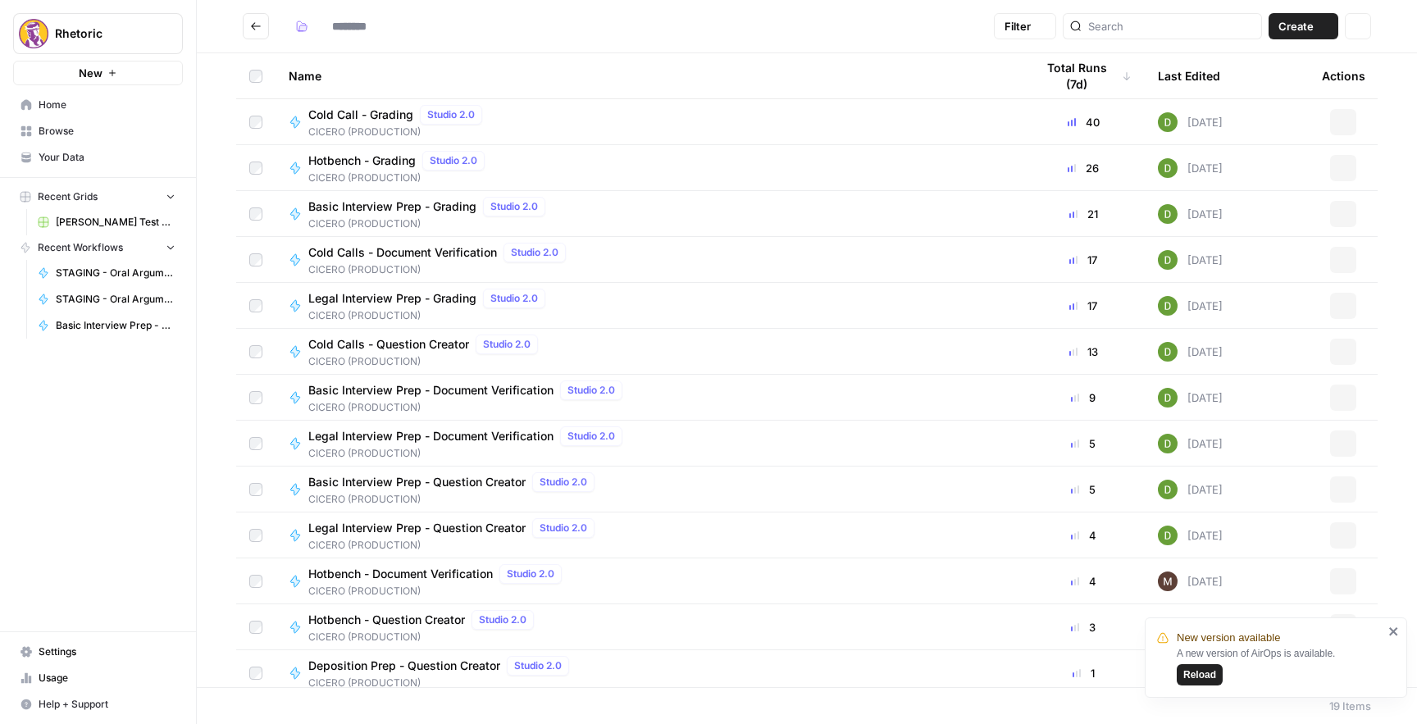
type input "**********"
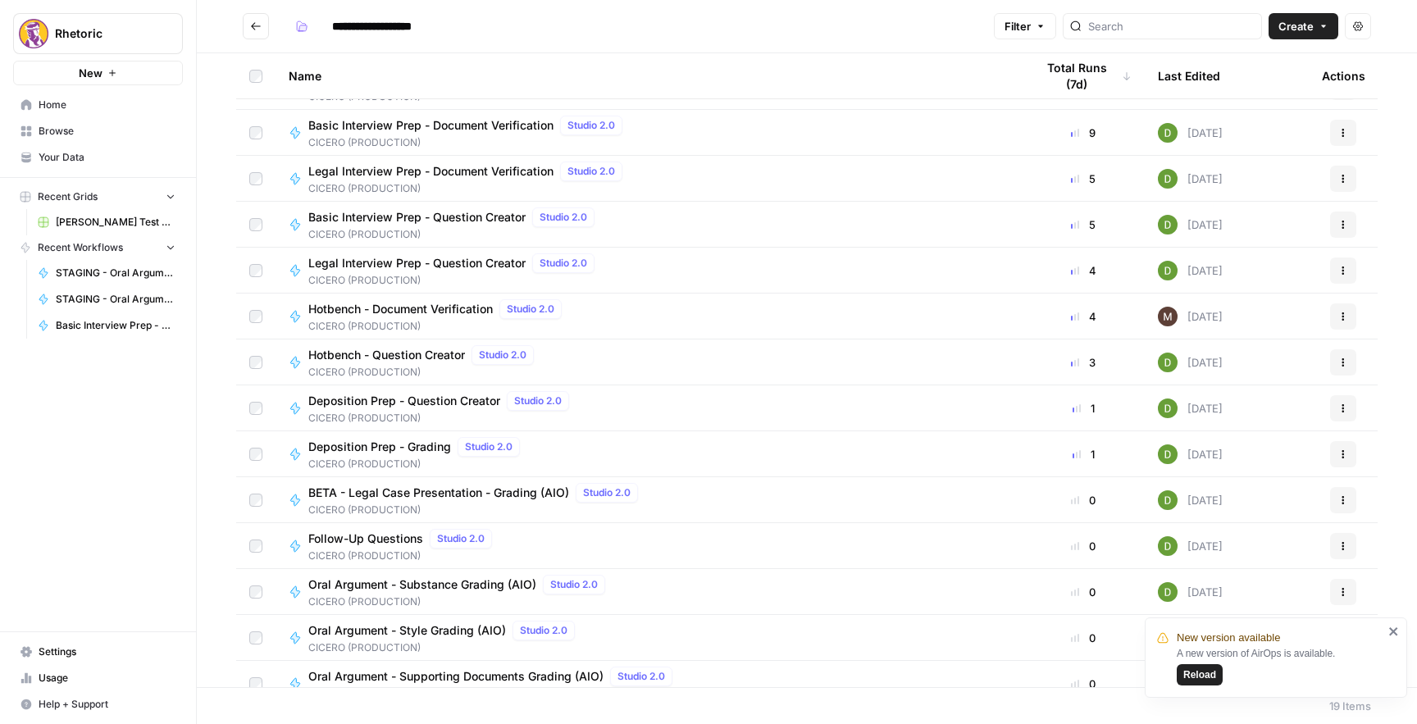
scroll to position [267, 0]
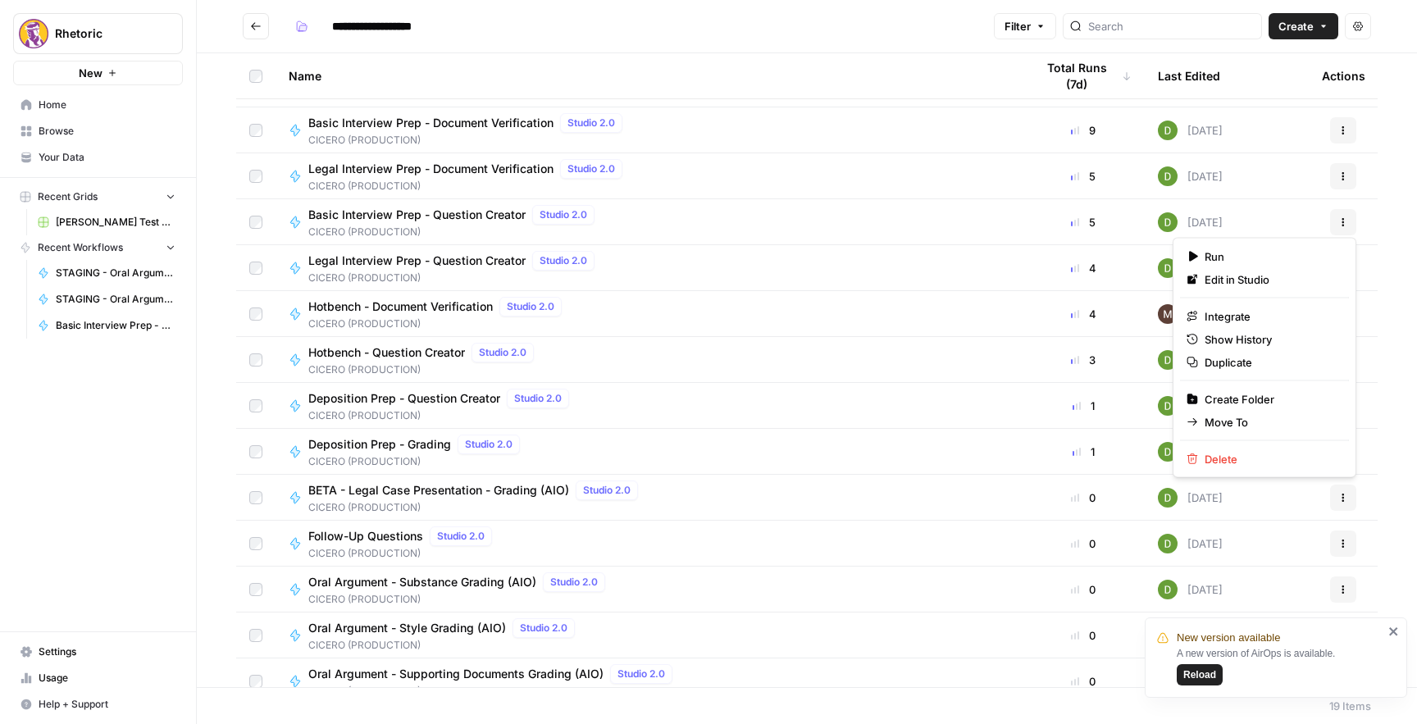
click at [1349, 500] on button "Actions" at bounding box center [1343, 498] width 26 height 26
click at [1241, 362] on span "Duplicate" at bounding box center [1270, 362] width 131 height 16
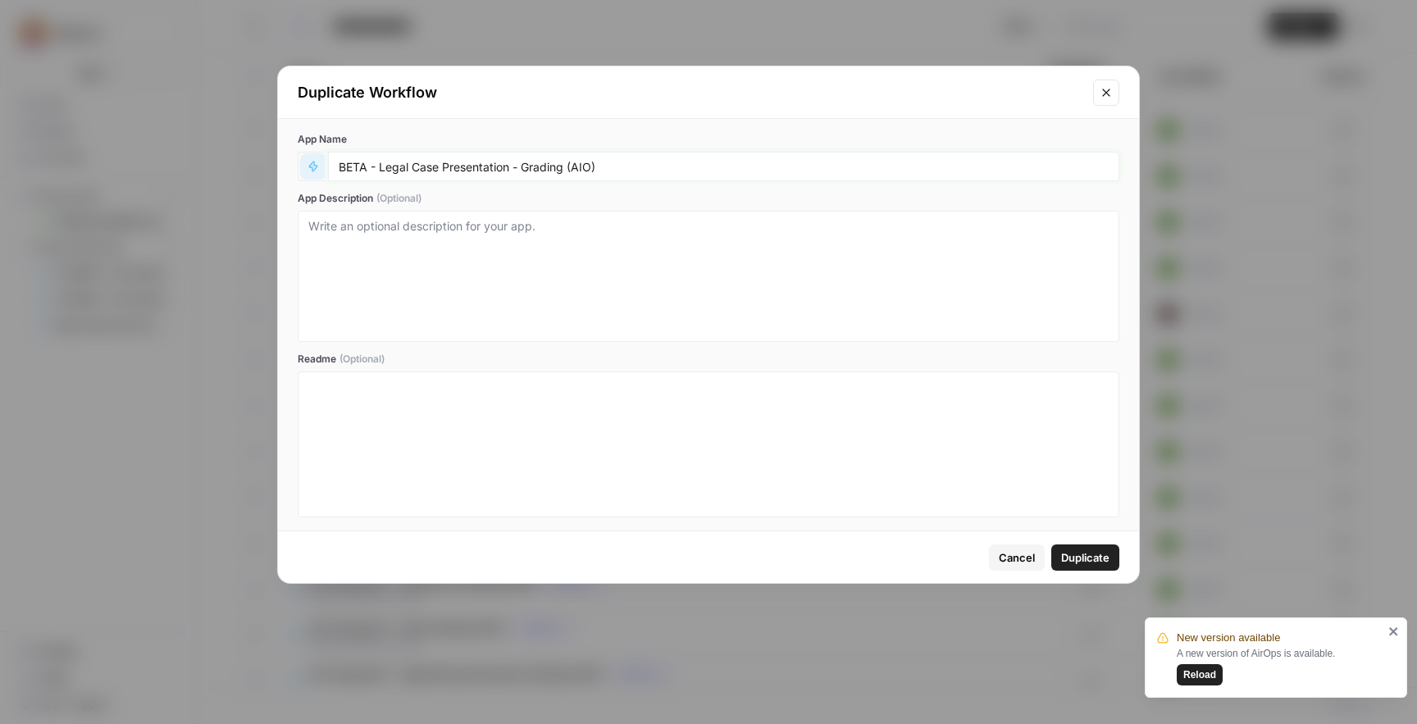
drag, startPoint x: 367, startPoint y: 167, endPoint x: 322, endPoint y: 167, distance: 45.1
click at [322, 167] on div "BETA - Legal Case Presentation - Grading (AIO)" at bounding box center [709, 167] width 822 height 30
type input "STAGING - Legal Case Presentation - Grading (AIO)"
click at [1093, 548] on button "Duplicate" at bounding box center [1086, 558] width 68 height 26
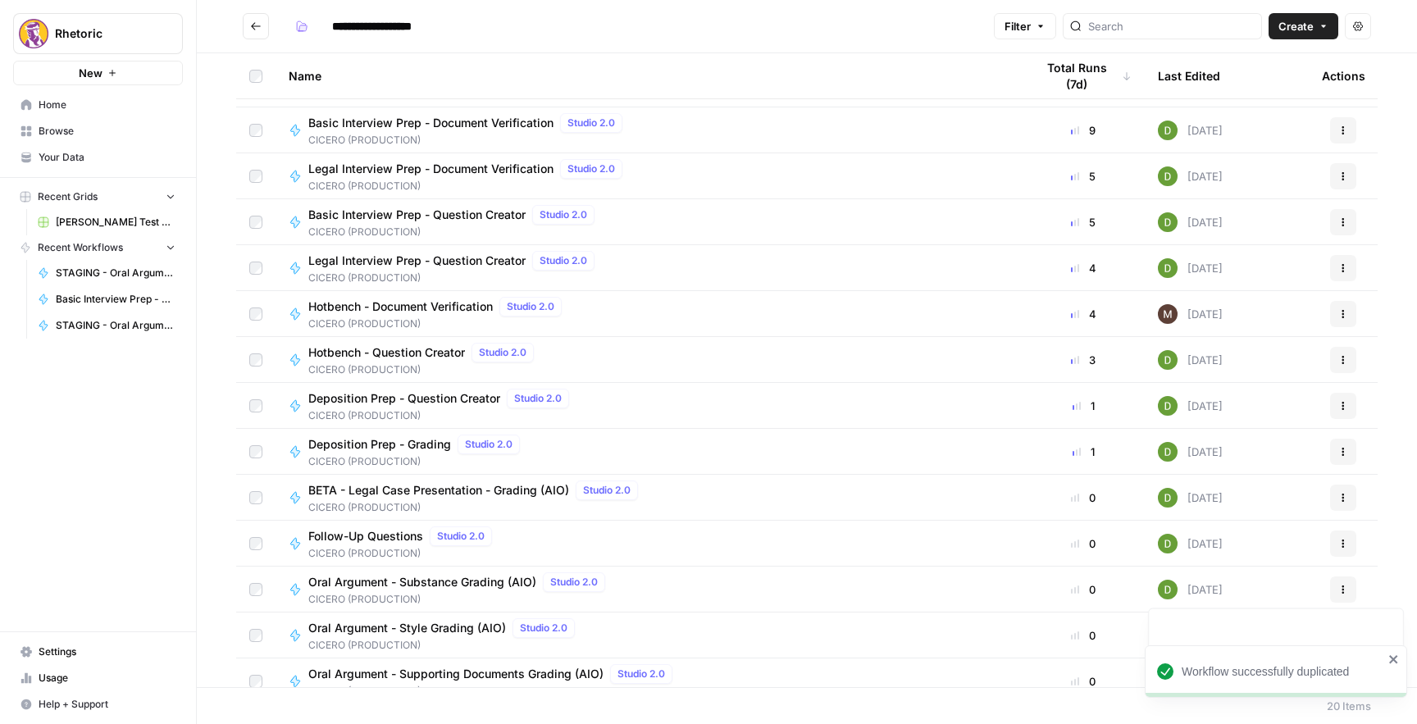
scroll to position [331, 0]
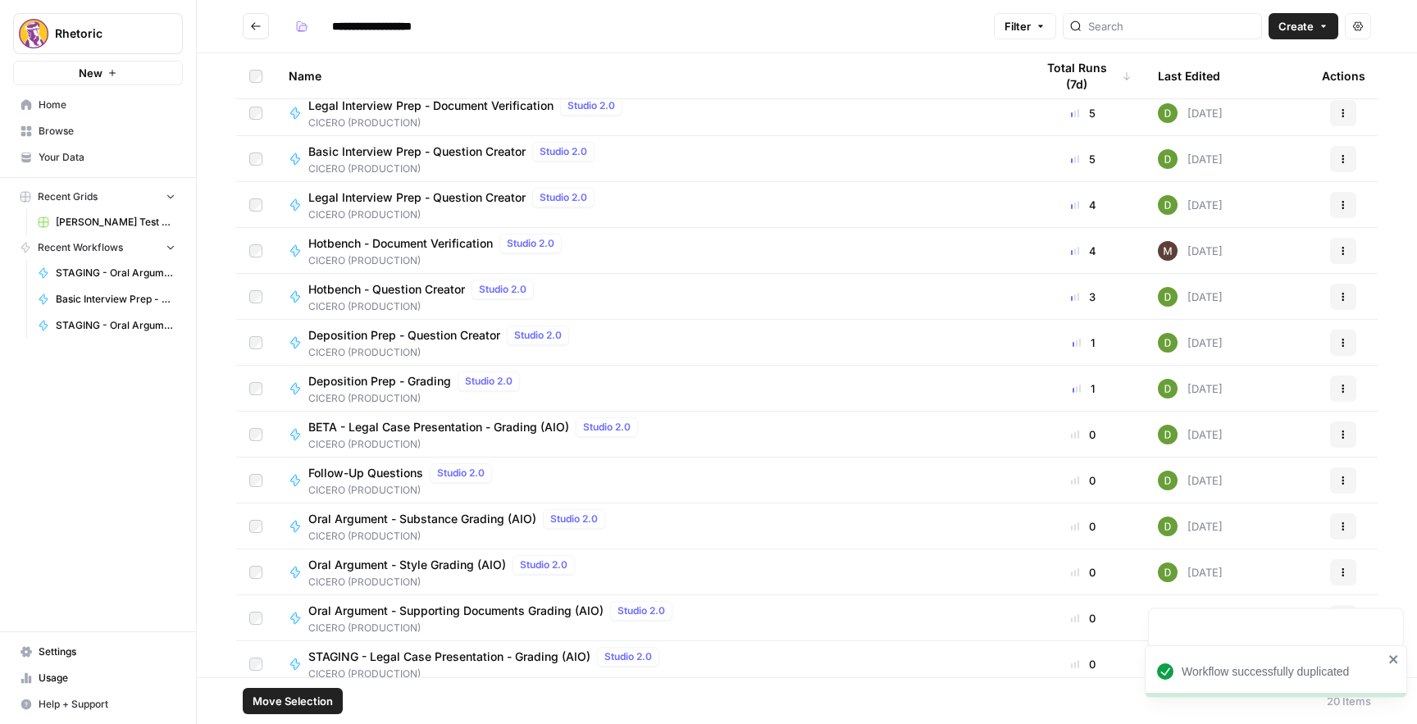
click at [285, 695] on span "Move Selection" at bounding box center [293, 701] width 80 height 16
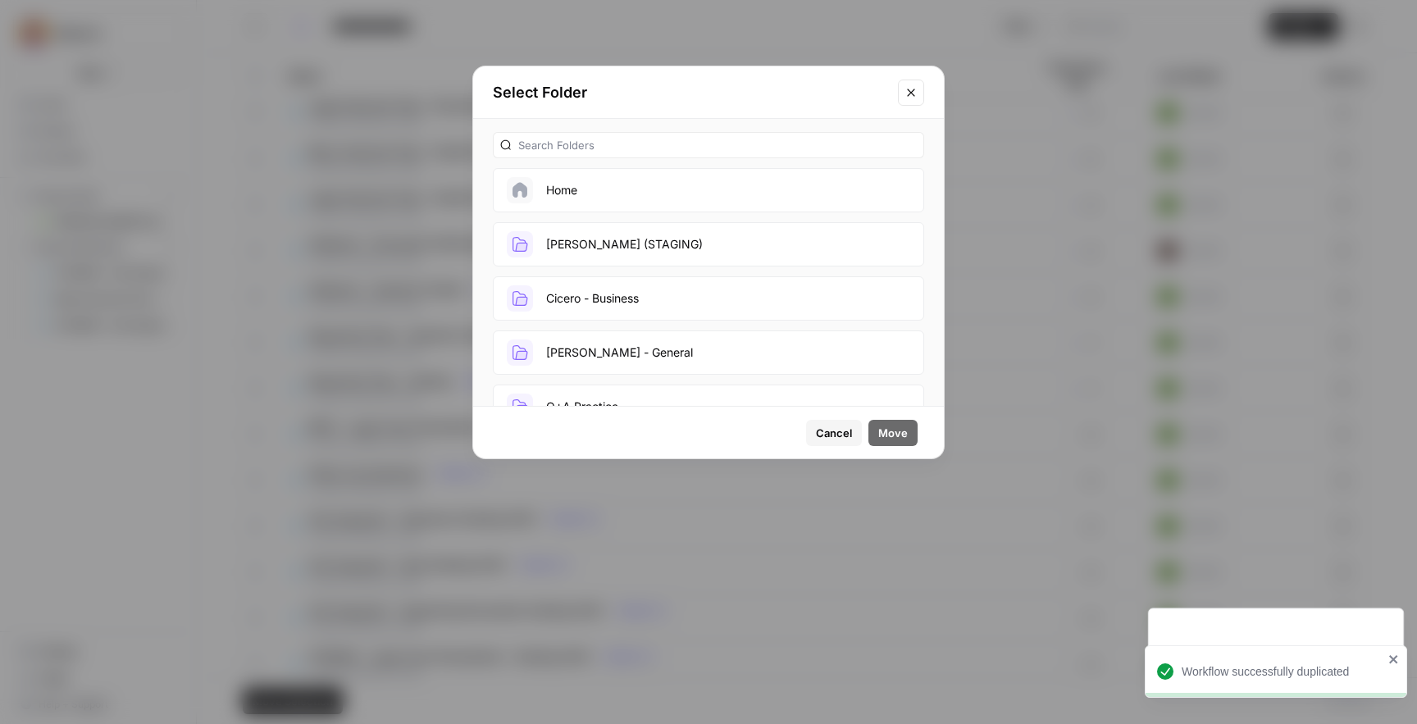
click at [564, 230] on button "[PERSON_NAME] (STAGING)" at bounding box center [708, 244] width 431 height 44
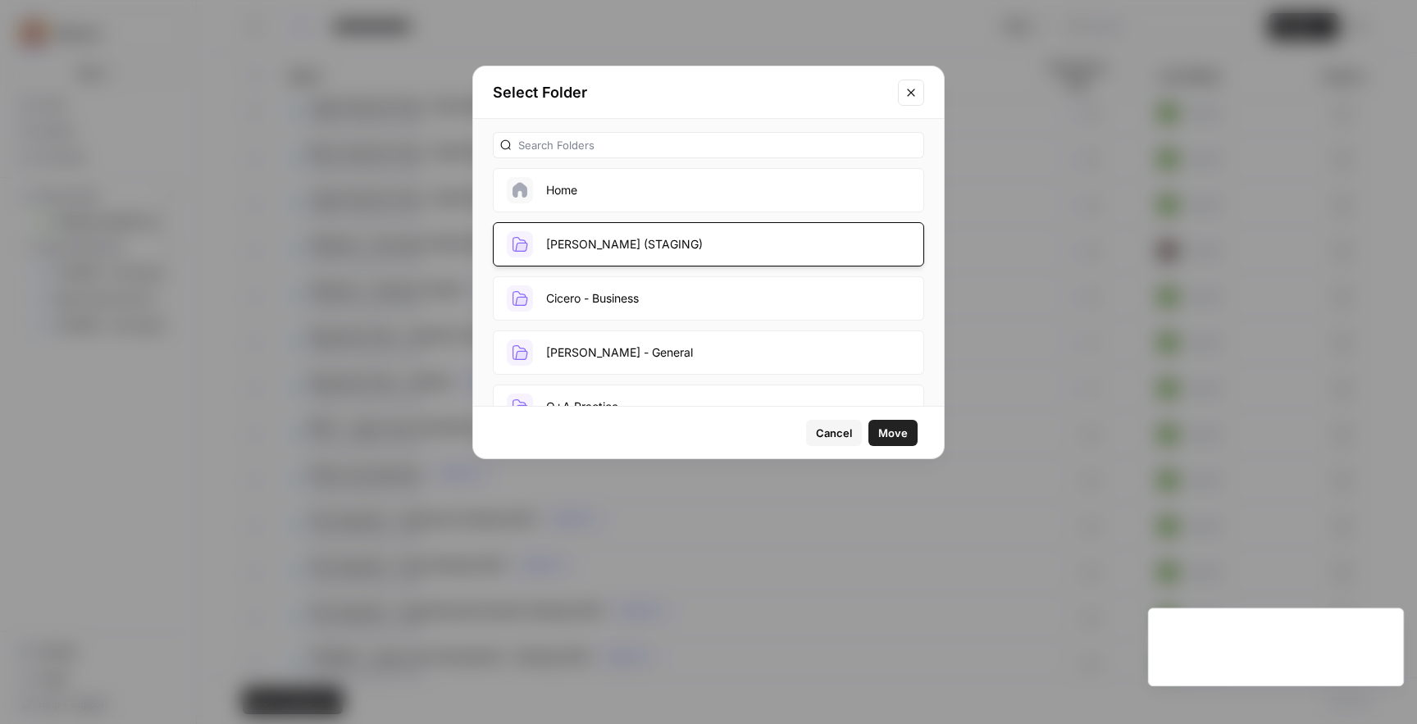
click at [878, 429] on button "Move" at bounding box center [893, 433] width 49 height 26
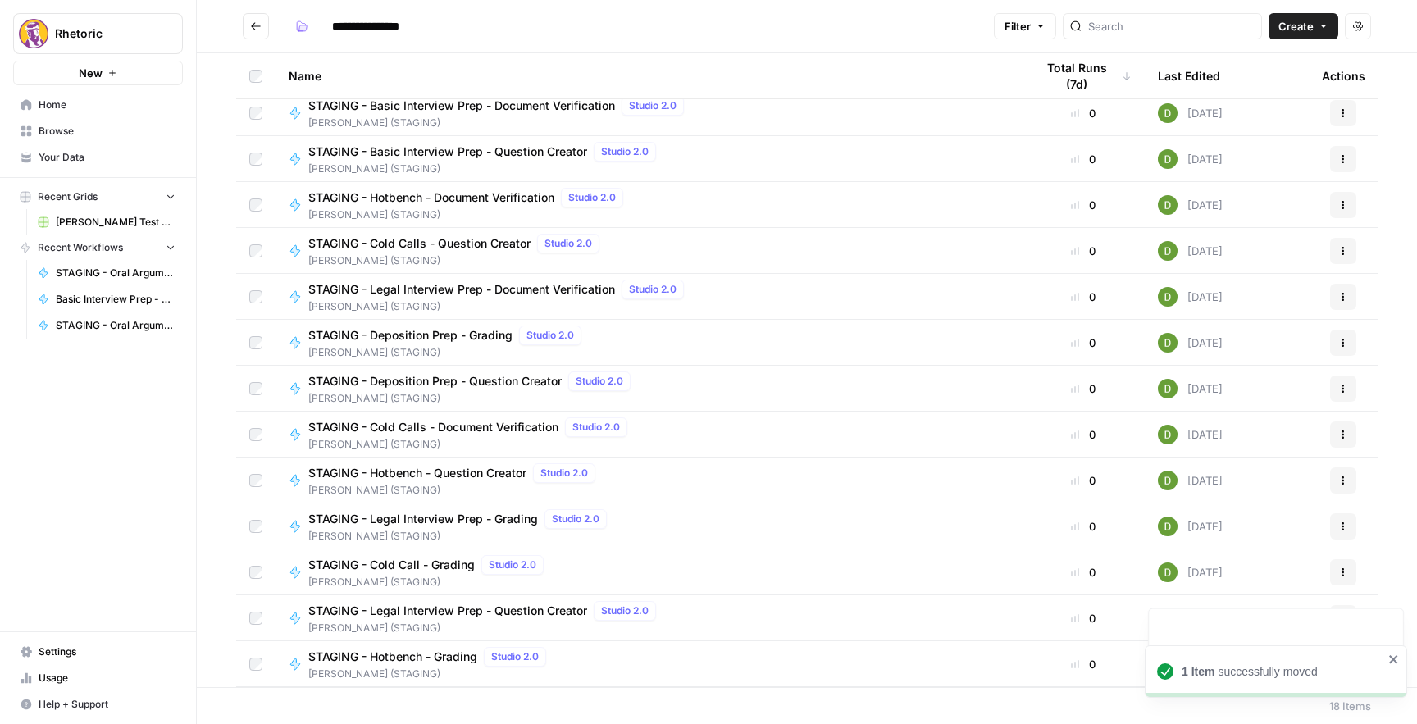
click at [261, 25] on icon "Go back" at bounding box center [255, 26] width 11 height 11
type input "**********"
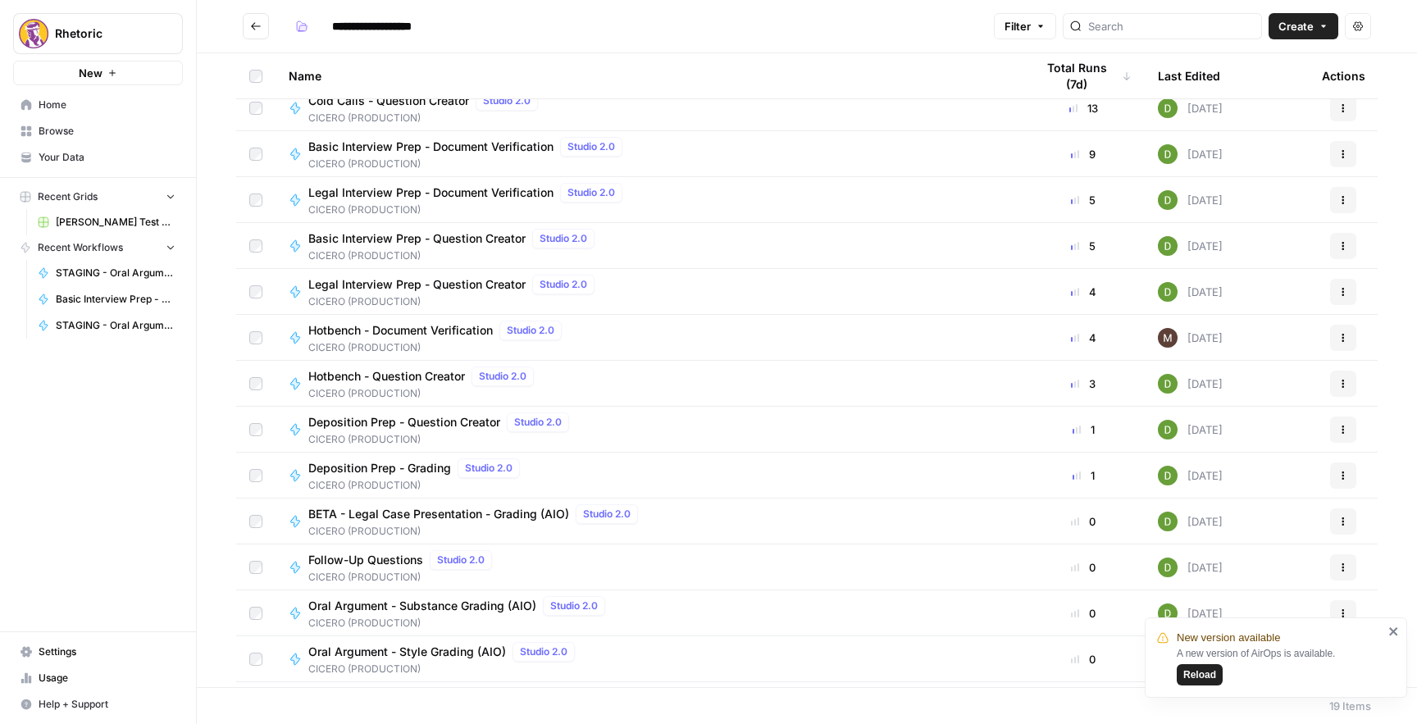
scroll to position [240, 0]
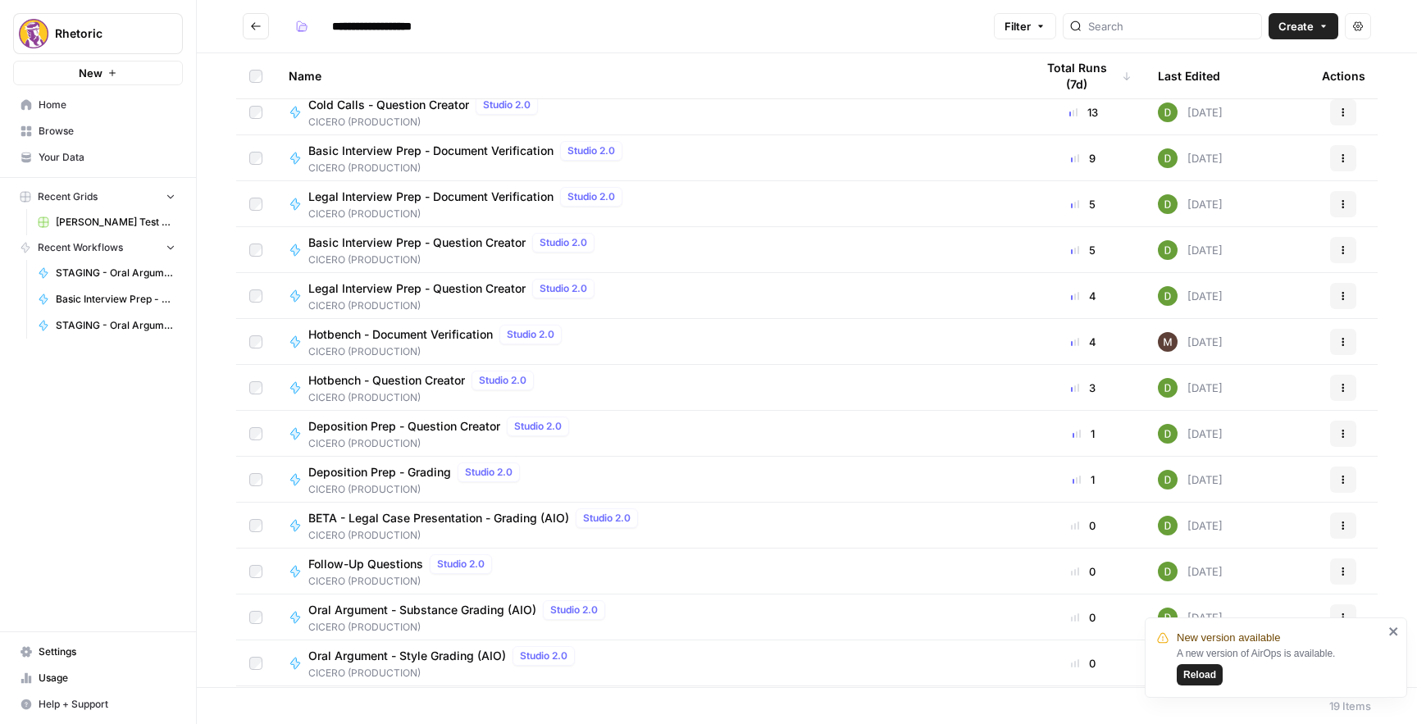
click at [255, 26] on icon "Go back" at bounding box center [255, 26] width 11 height 11
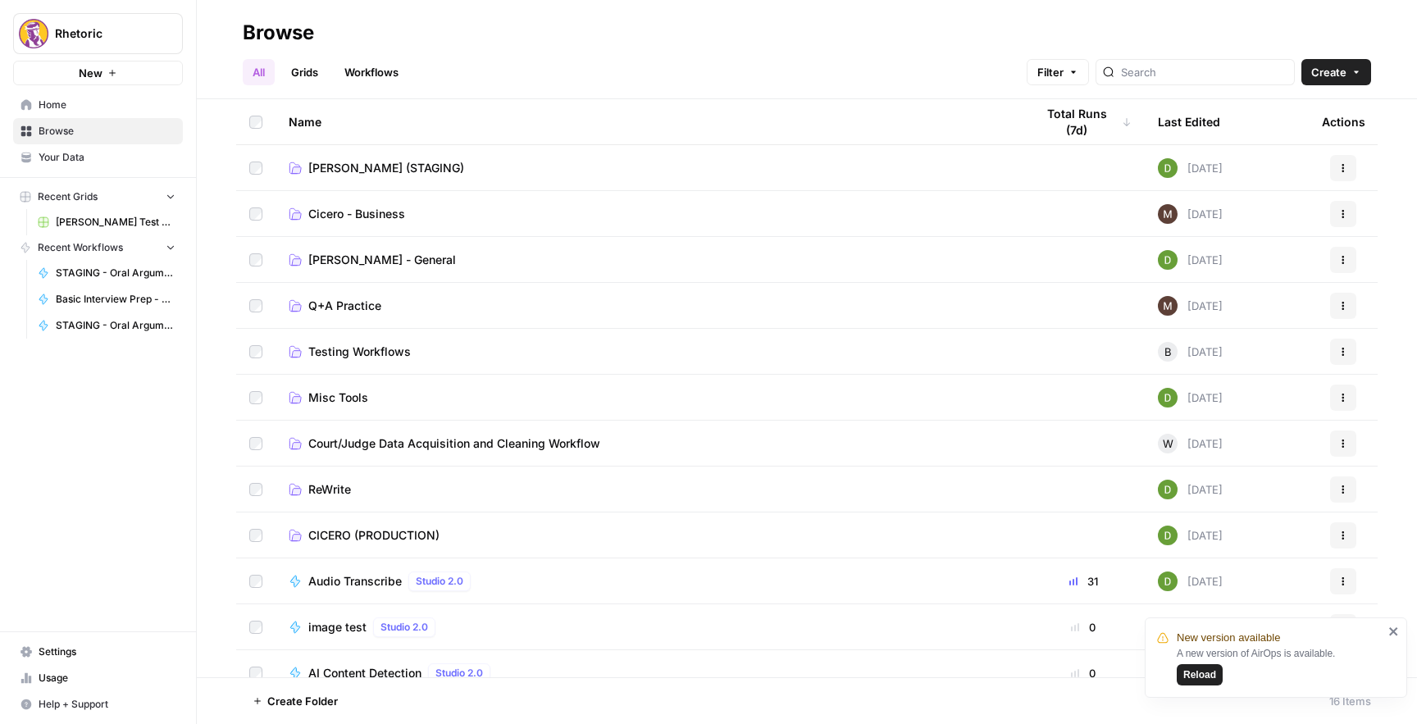
click at [346, 160] on span "[PERSON_NAME] (STAGING)" at bounding box center [386, 168] width 156 height 16
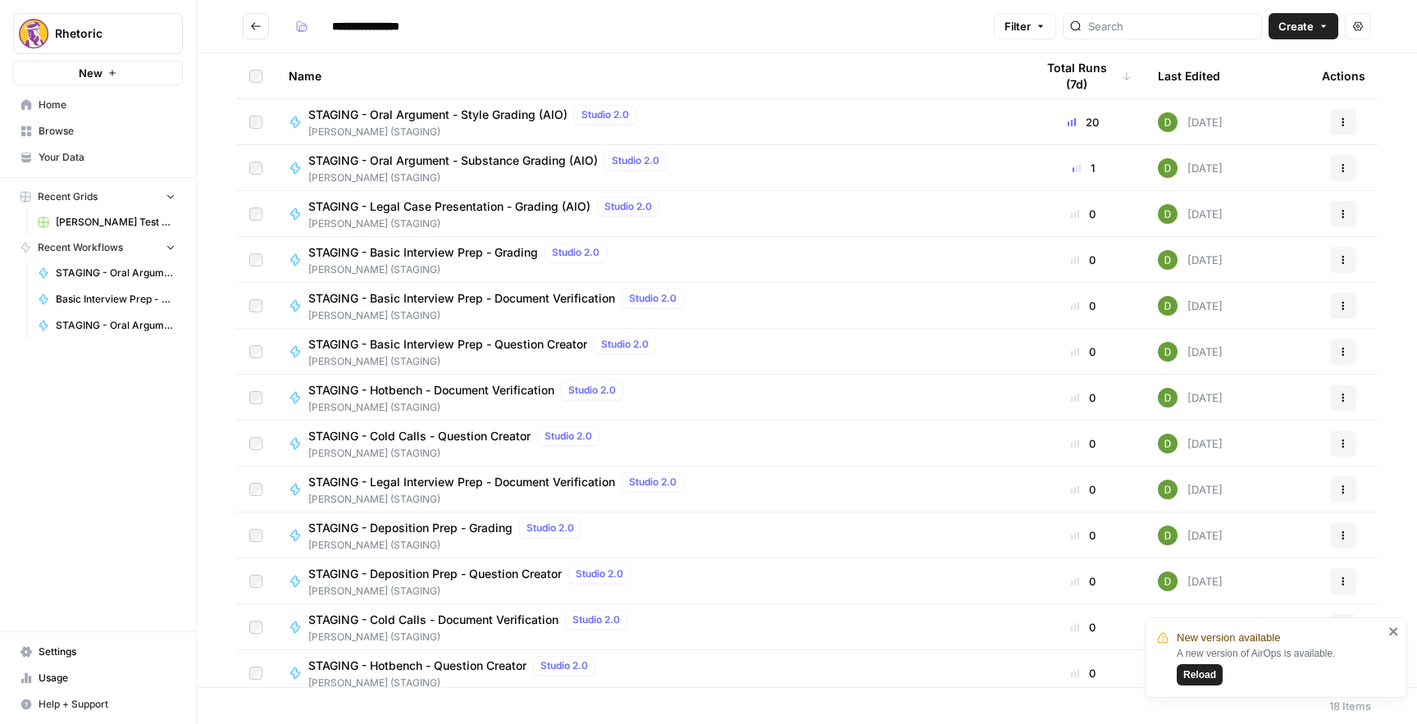
click at [471, 205] on span "STAGING - Legal Case Presentation - Grading (AIO)" at bounding box center [449, 207] width 282 height 16
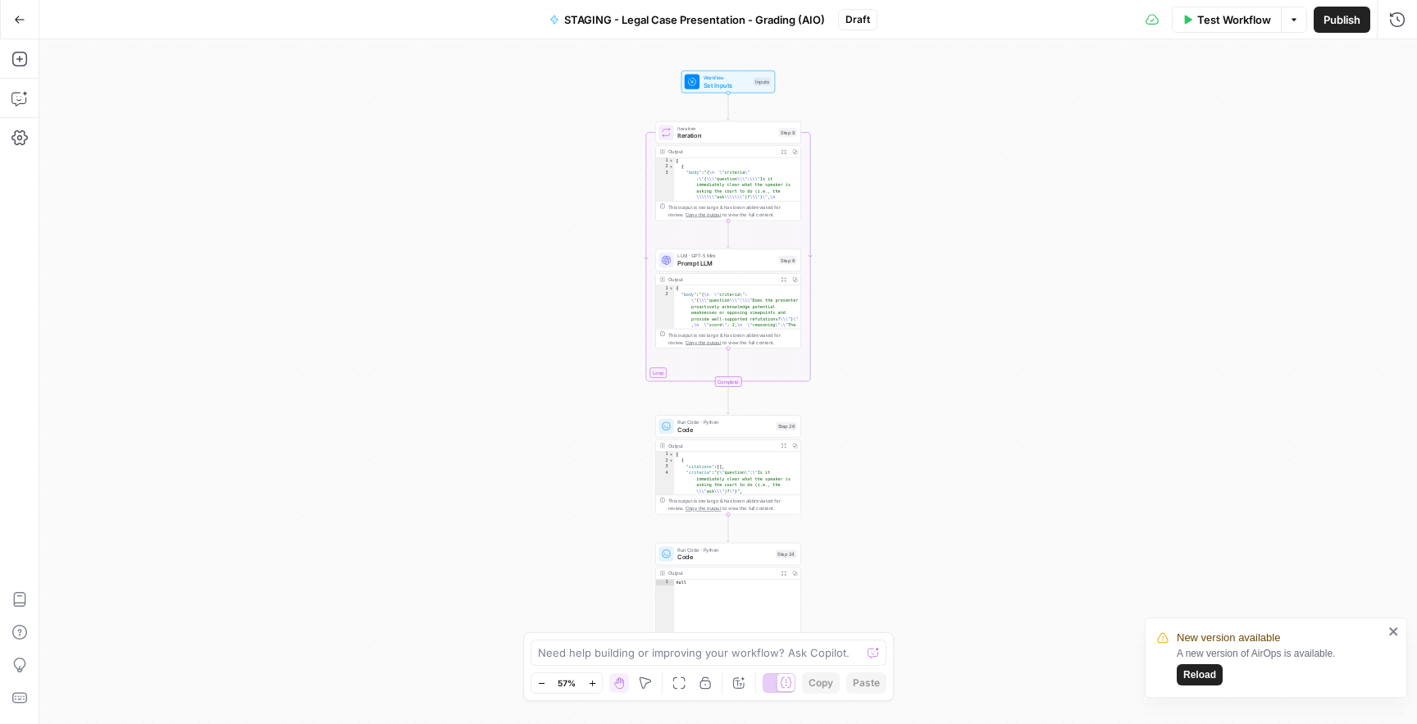
click at [723, 128] on span "Iteration" at bounding box center [727, 128] width 98 height 7
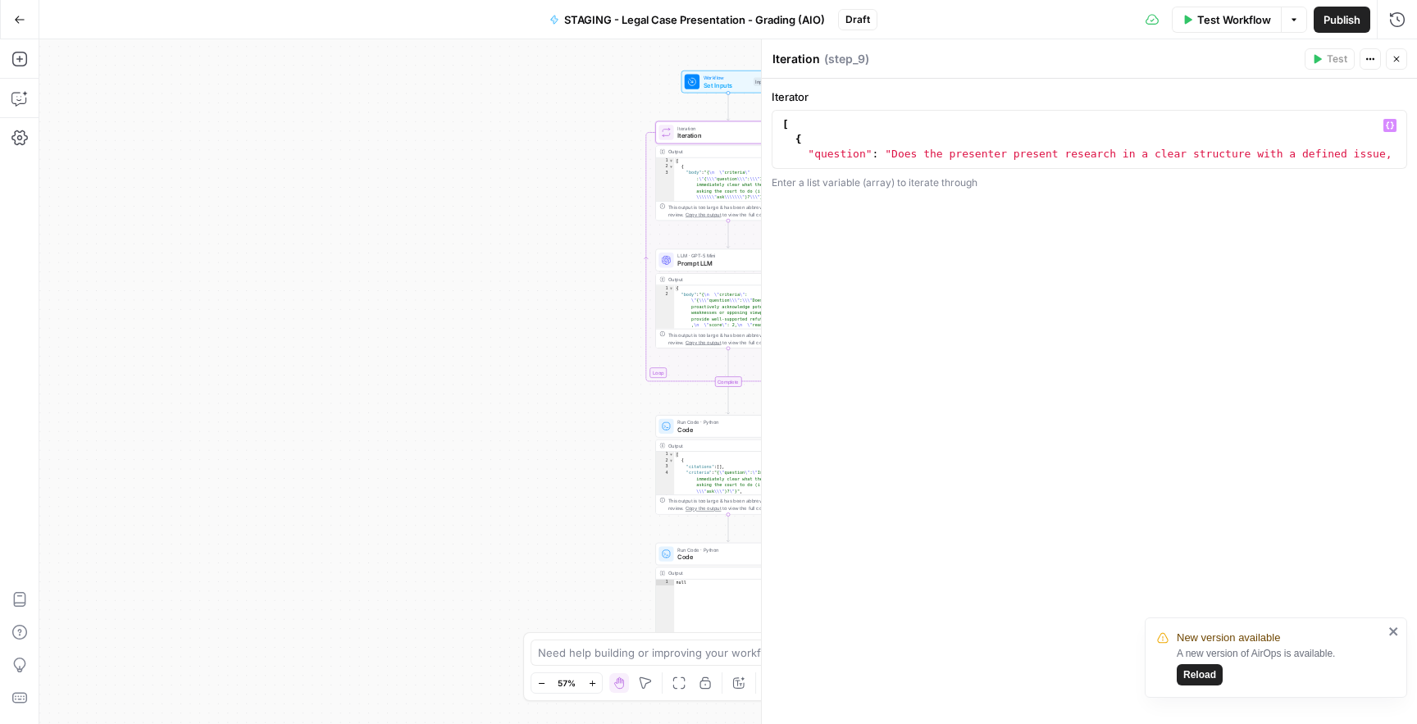
click at [888, 152] on div "[ { "question" : "Does the presenter present research in a clear structure with…" at bounding box center [1089, 161] width 621 height 89
type textarea "*"
